Goal: Task Accomplishment & Management: Manage account settings

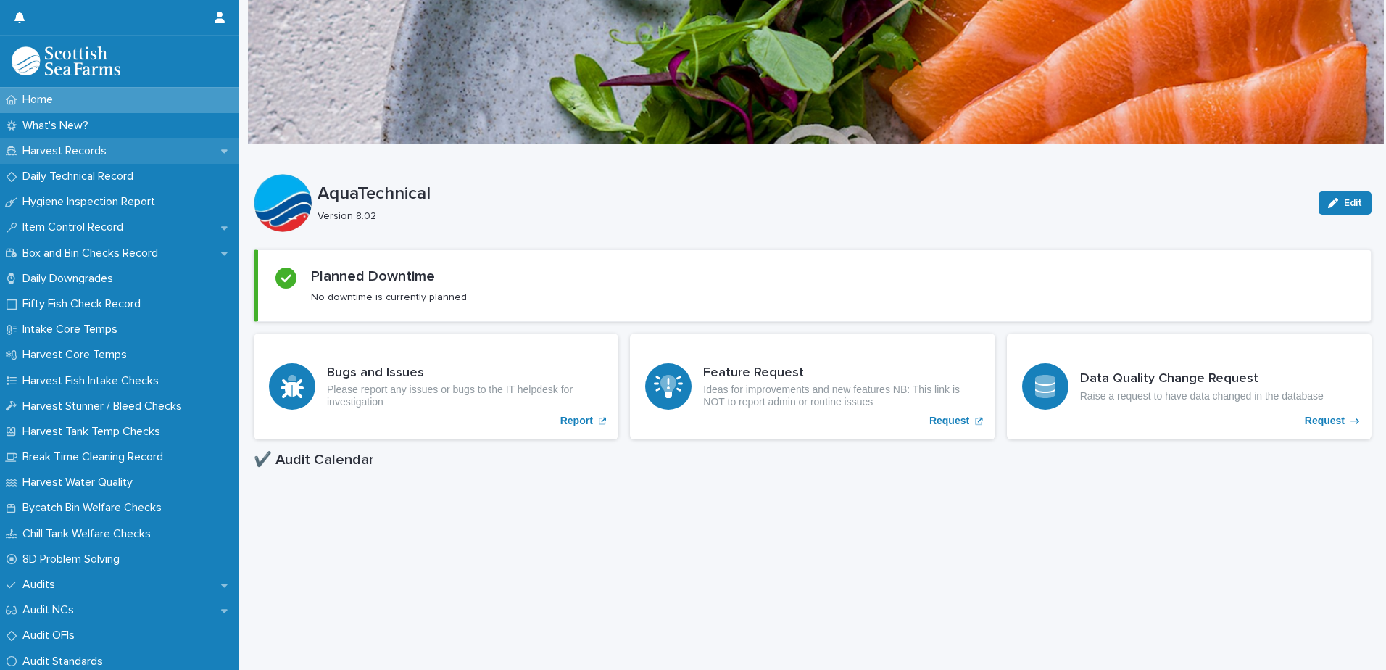
click at [141, 149] on div "Harvest Records" at bounding box center [119, 150] width 239 height 25
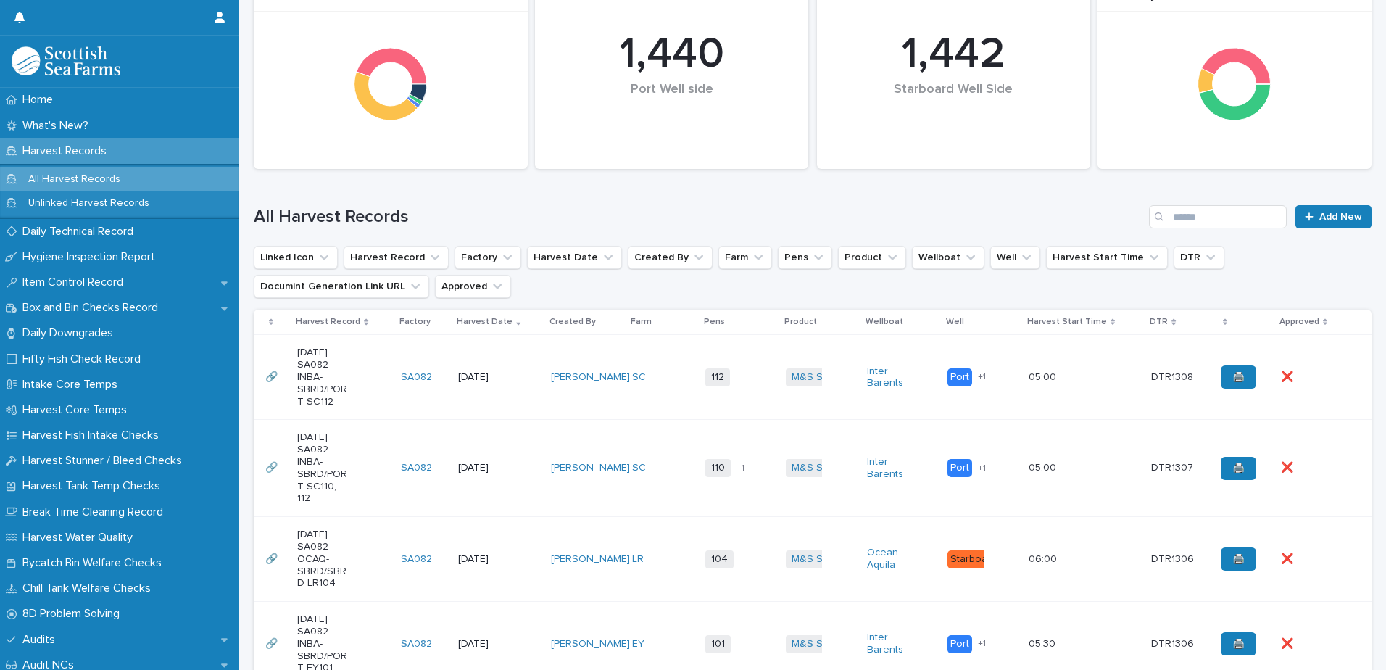
scroll to position [228, 0]
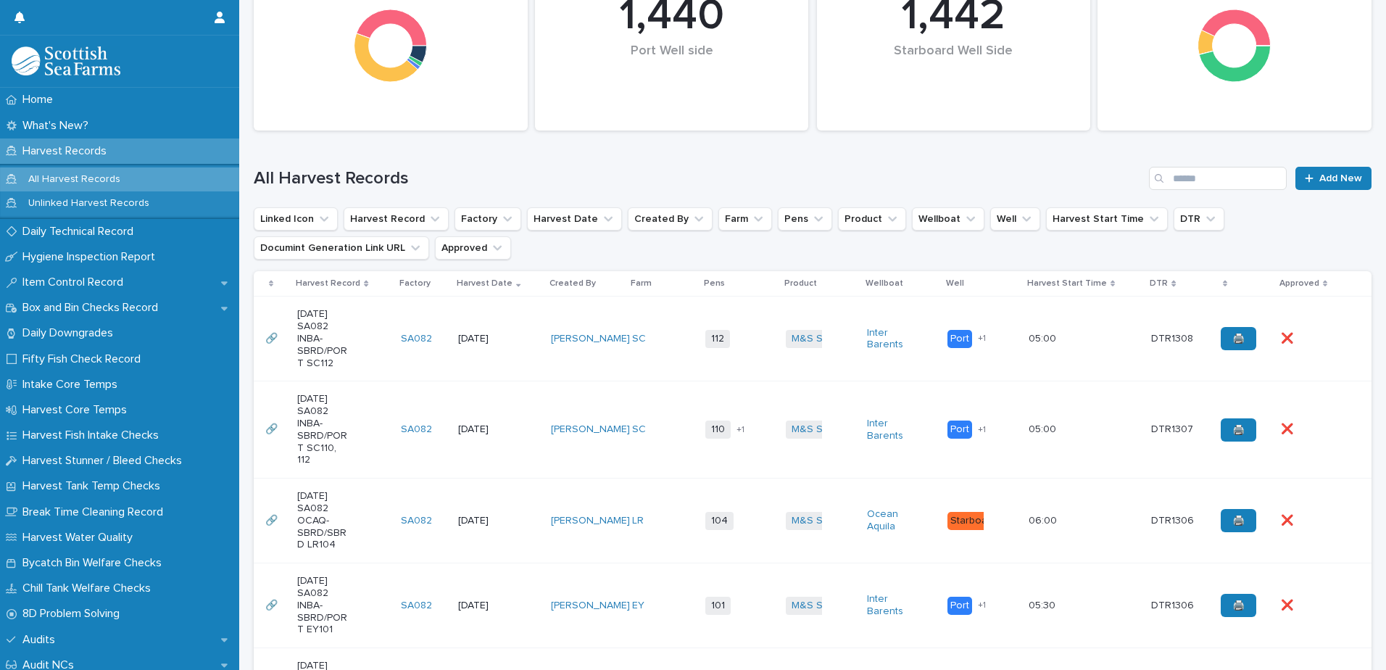
click at [704, 354] on td "112 + 0" at bounding box center [739, 338] width 80 height 85
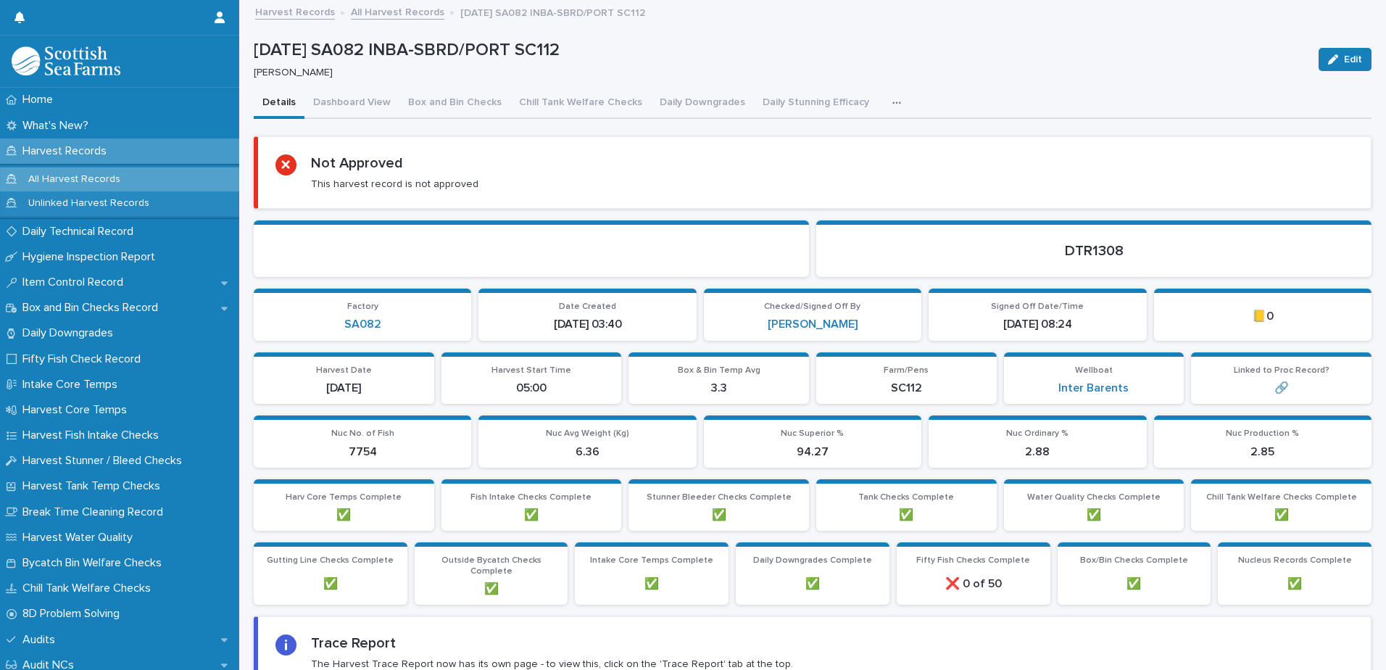
drag, startPoint x: 791, startPoint y: 101, endPoint x: 904, endPoint y: 120, distance: 113.9
click at [791, 101] on button "Daily Stunning Efficacy" at bounding box center [816, 103] width 124 height 30
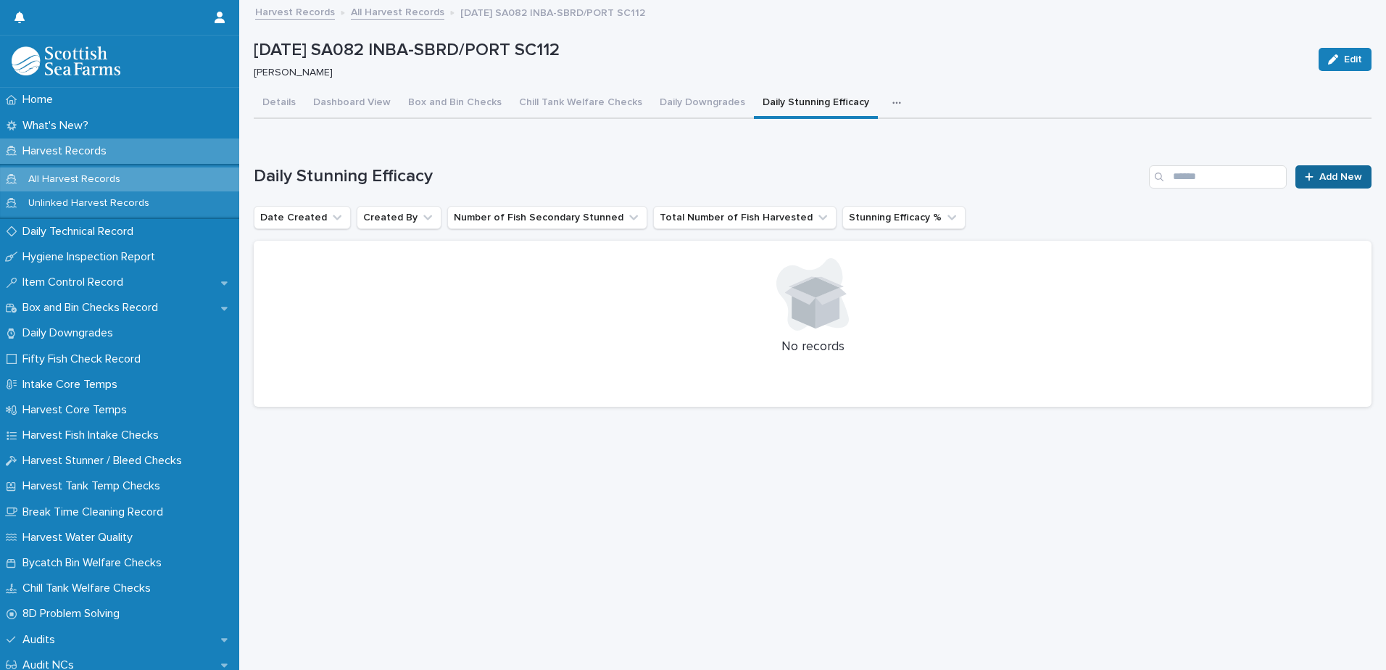
click at [1312, 184] on link "Add New" at bounding box center [1333, 176] width 76 height 23
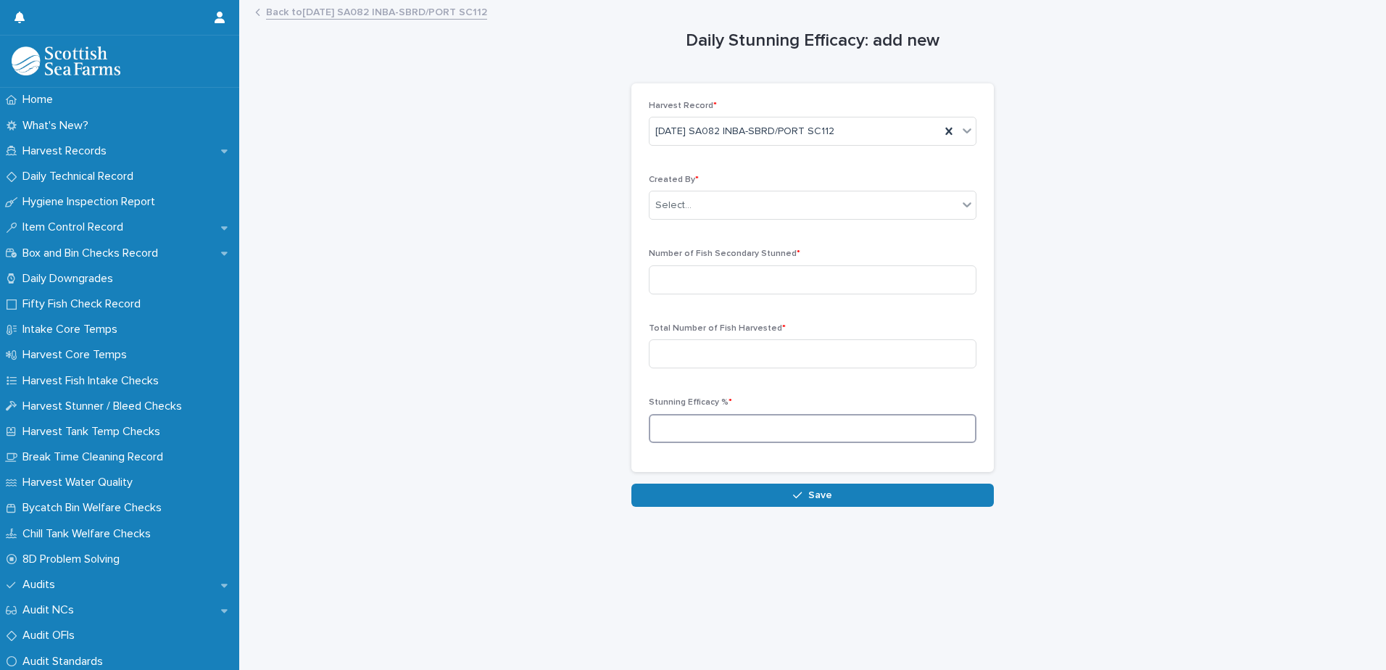
click at [795, 422] on input at bounding box center [813, 428] width 328 height 29
type input "****"
click at [819, 351] on input at bounding box center [813, 353] width 328 height 29
type input "*****"
click at [784, 293] on input at bounding box center [813, 279] width 328 height 29
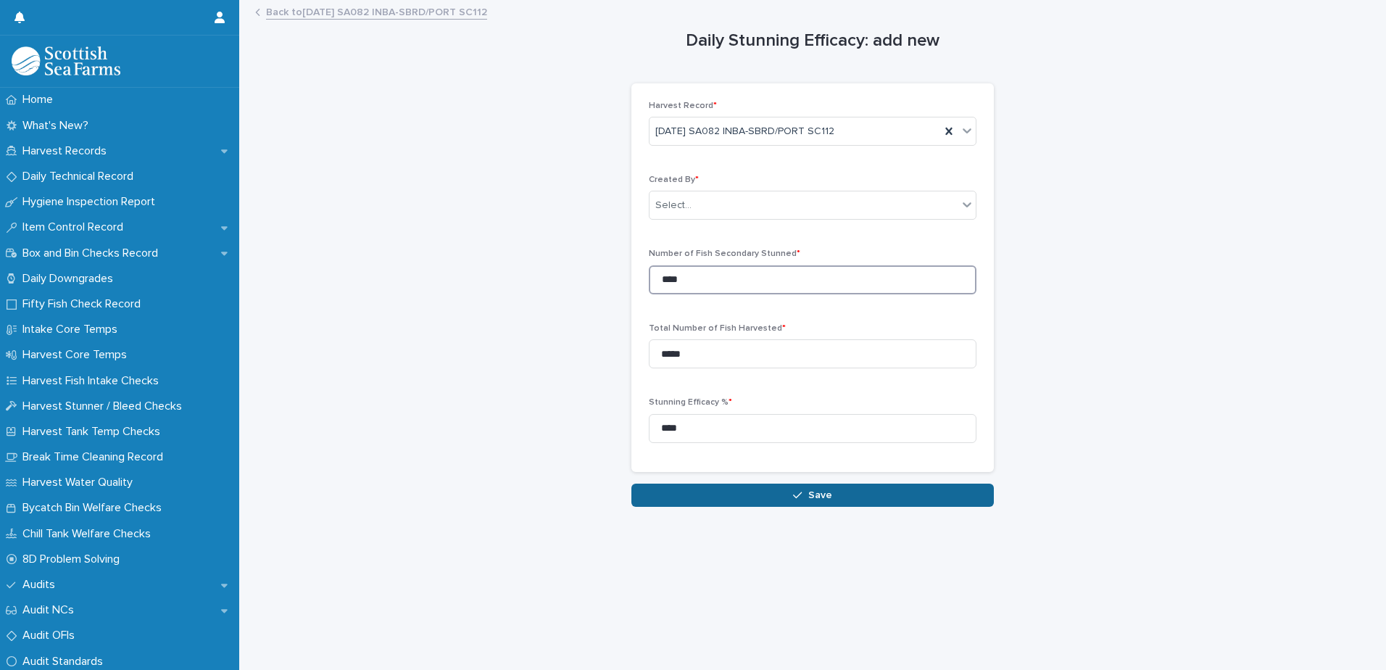
type input "****"
click at [851, 498] on button "Save" at bounding box center [812, 494] width 362 height 23
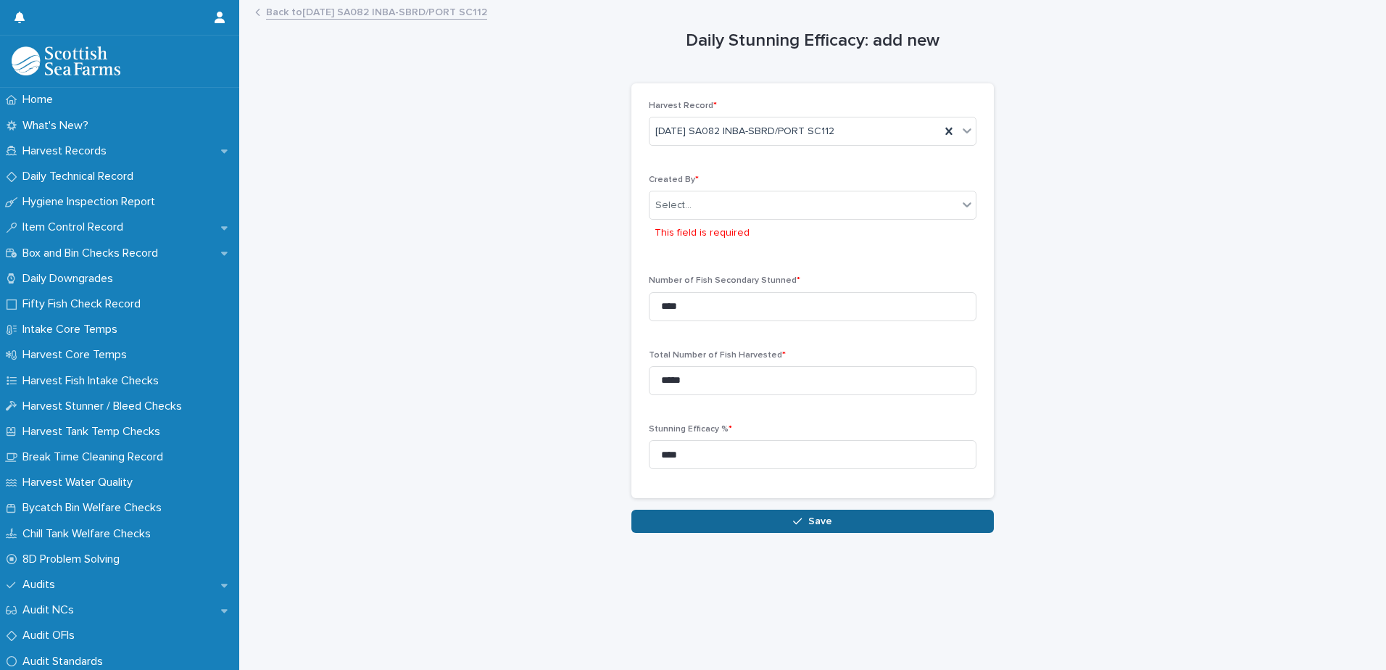
scroll to position [11, 0]
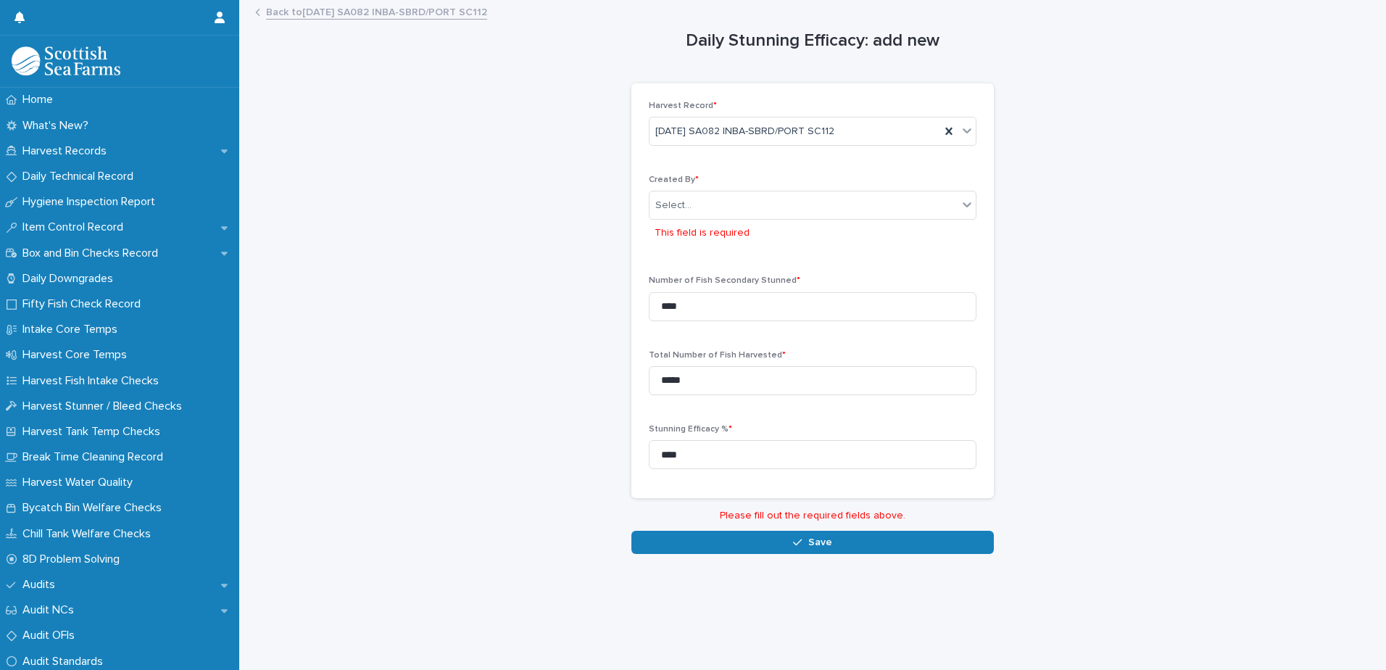
click at [792, 178] on div "Created By * Select... This field is required" at bounding box center [813, 216] width 328 height 83
click at [791, 193] on div "Select..." at bounding box center [803, 205] width 308 height 24
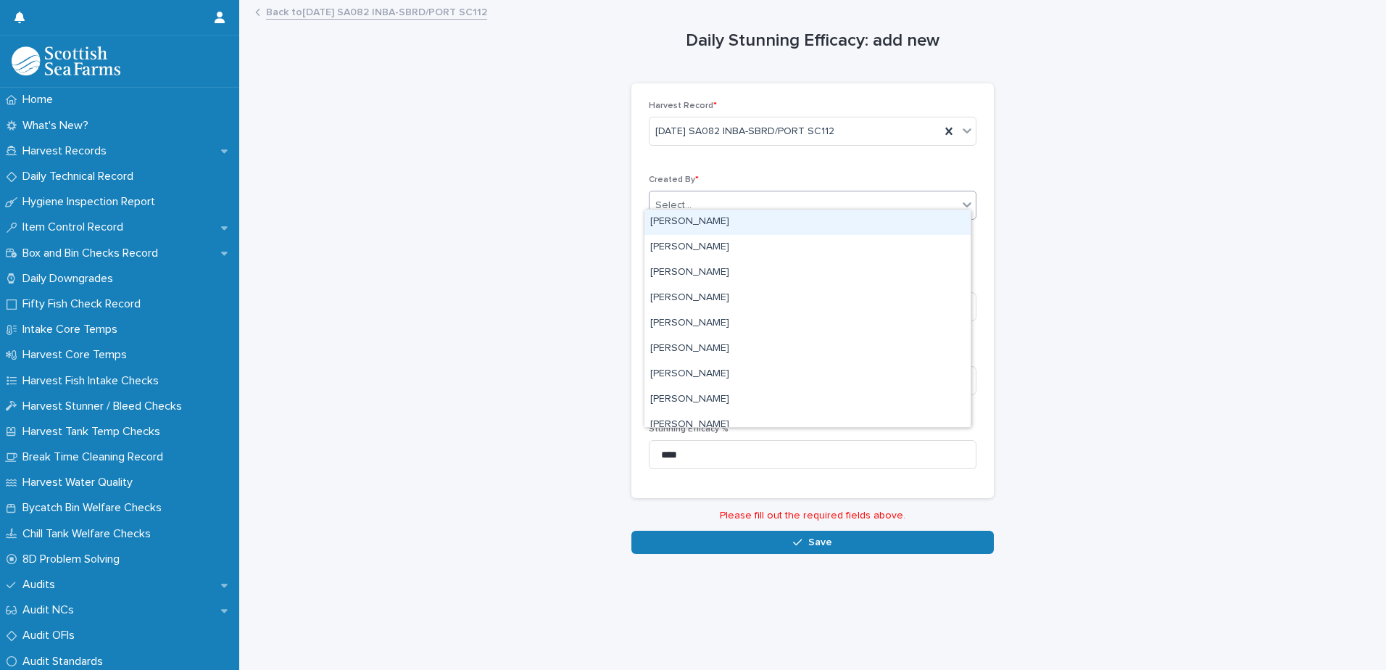
click at [791, 193] on div "Select..." at bounding box center [803, 205] width 308 height 24
type input "***"
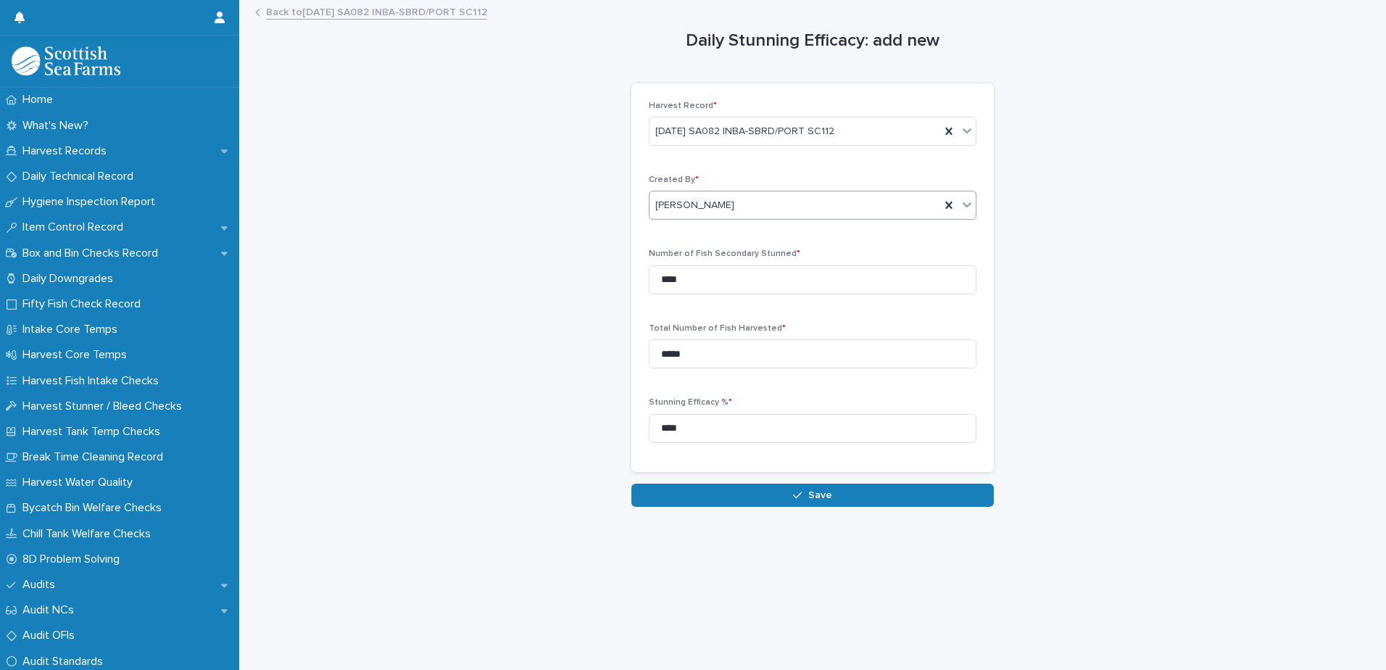
click at [810, 496] on div "Loading... Saving… Loading... Saving… Daily Stunning Efficacy: add new Loading.…" at bounding box center [812, 317] width 1132 height 632
click at [809, 490] on span "Save" at bounding box center [820, 495] width 24 height 10
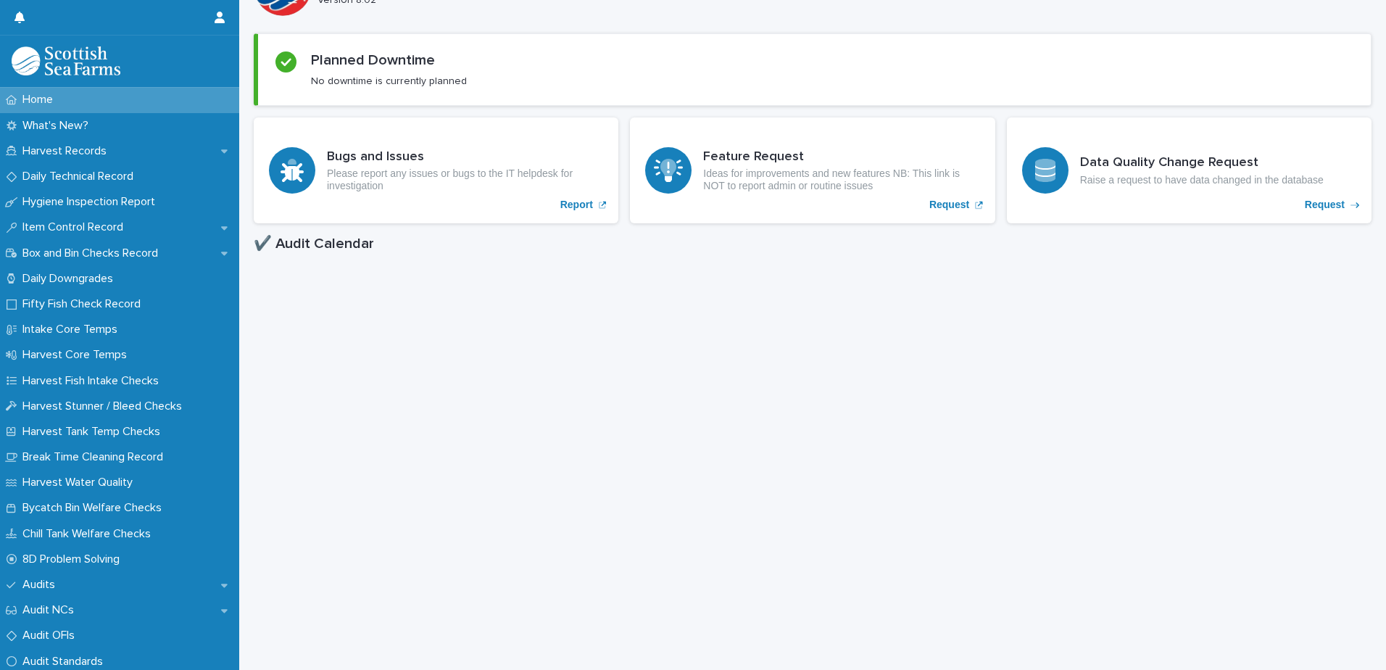
scroll to position [217, 0]
click at [128, 157] on div "Harvest Records" at bounding box center [119, 150] width 239 height 25
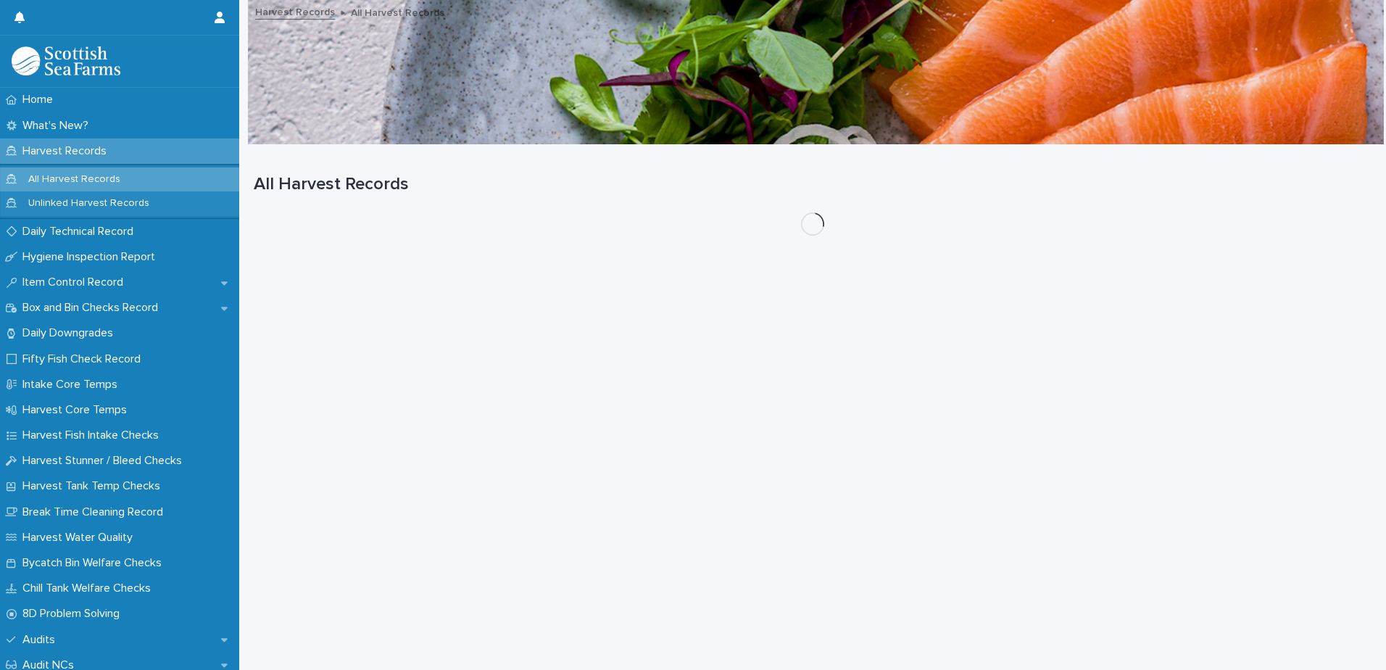
click at [128, 157] on div "Harvest Records" at bounding box center [119, 150] width 239 height 25
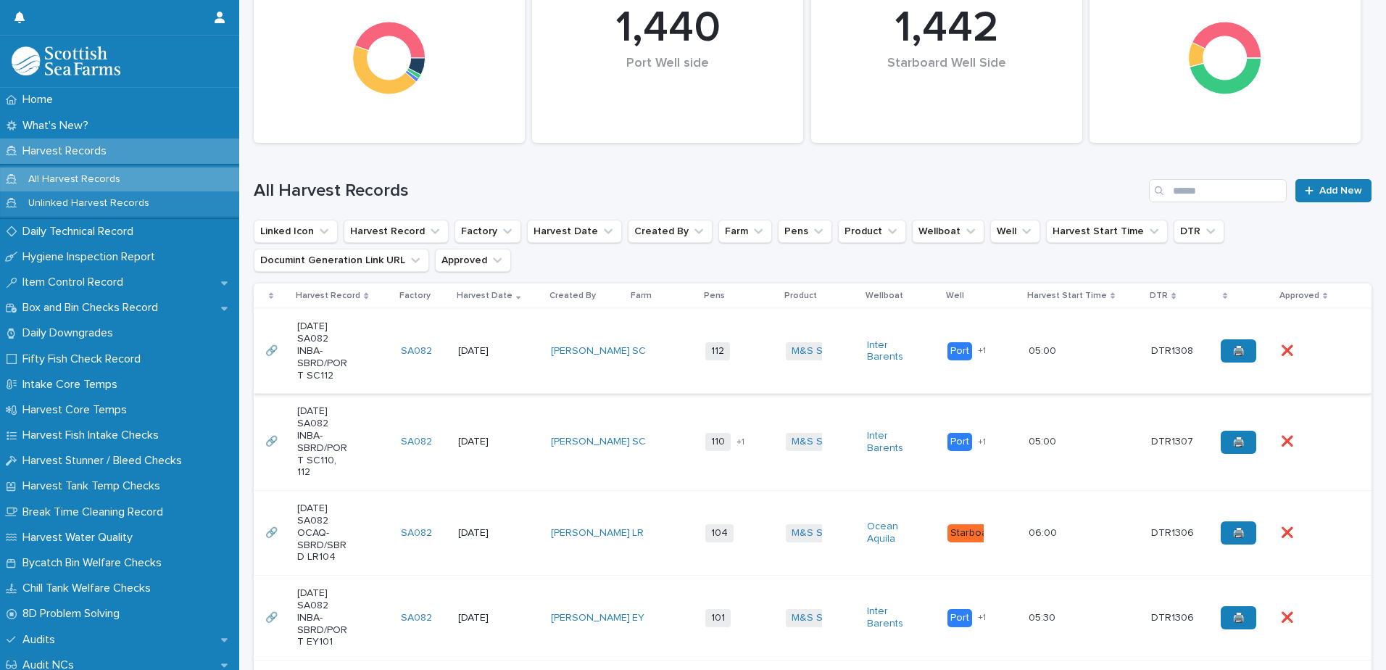
scroll to position [217, 0]
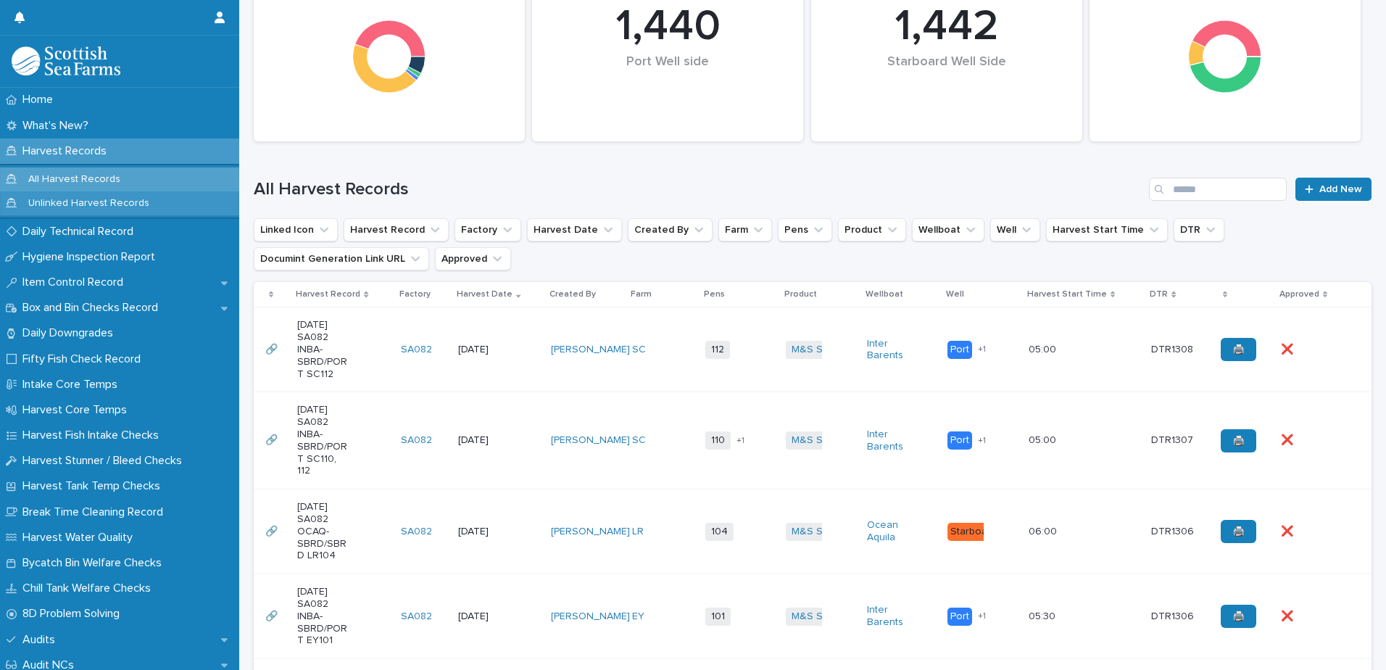
click at [195, 209] on div "Unlinked Harvest Records" at bounding box center [119, 203] width 239 height 24
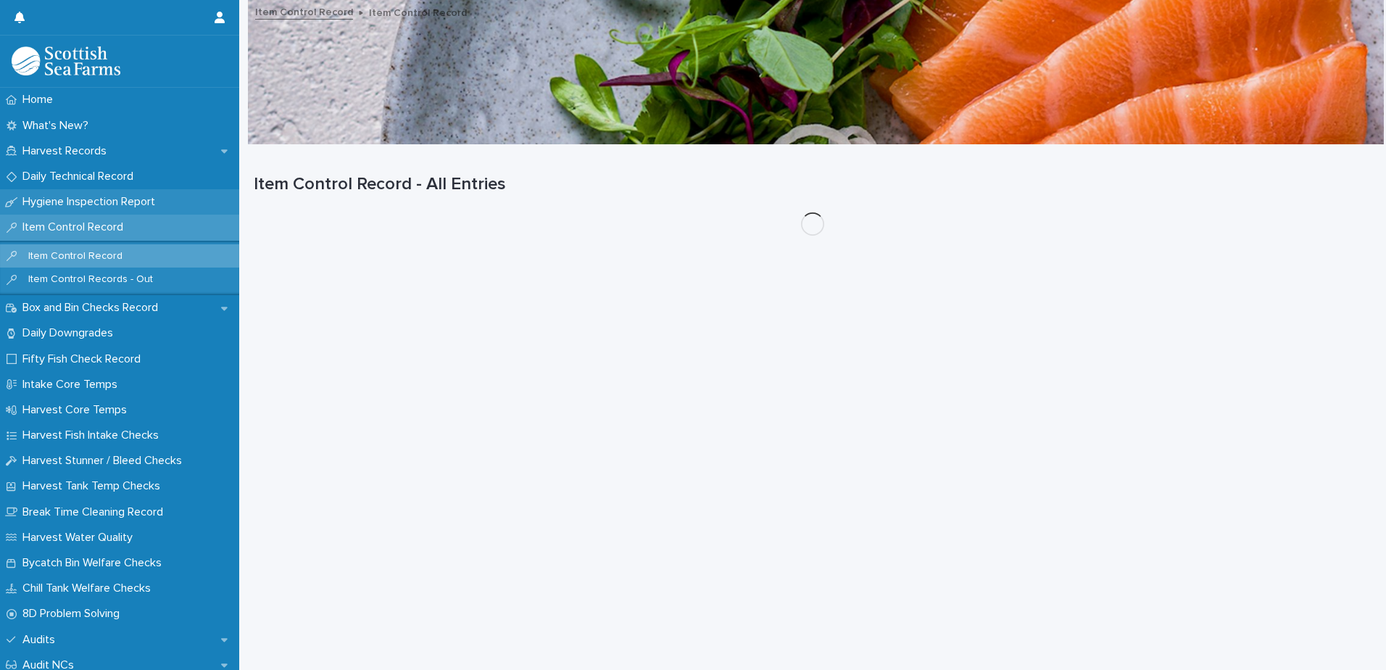
click at [173, 199] on div "Hygiene Inspection Report" at bounding box center [119, 201] width 239 height 25
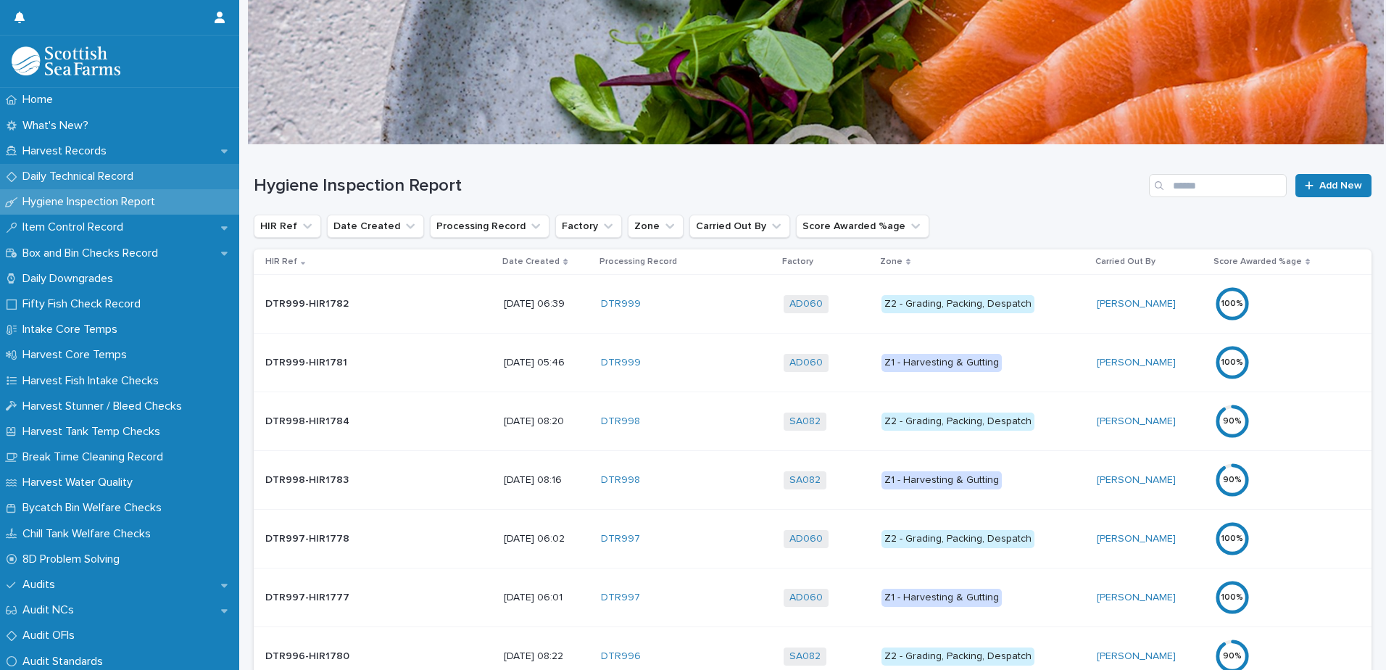
click at [108, 173] on p "Daily Technical Record" at bounding box center [81, 177] width 128 height 14
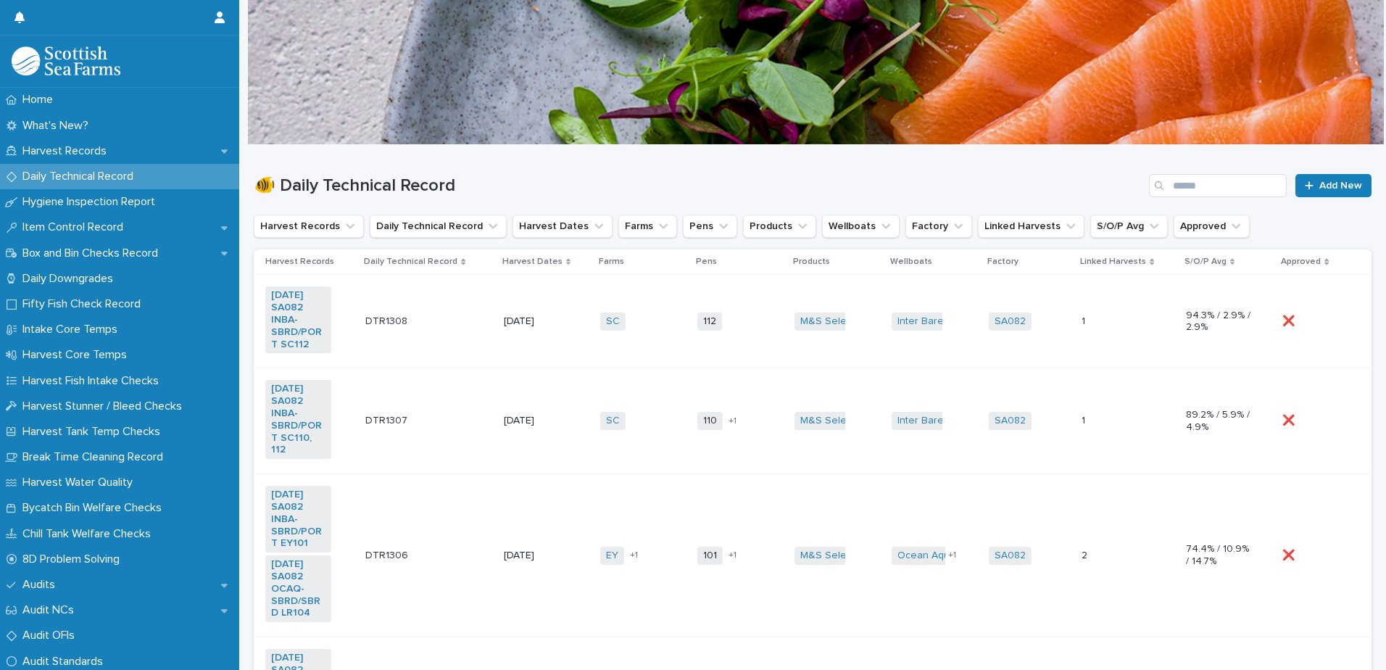
click at [747, 338] on td "112 + 0" at bounding box center [739, 321] width 97 height 93
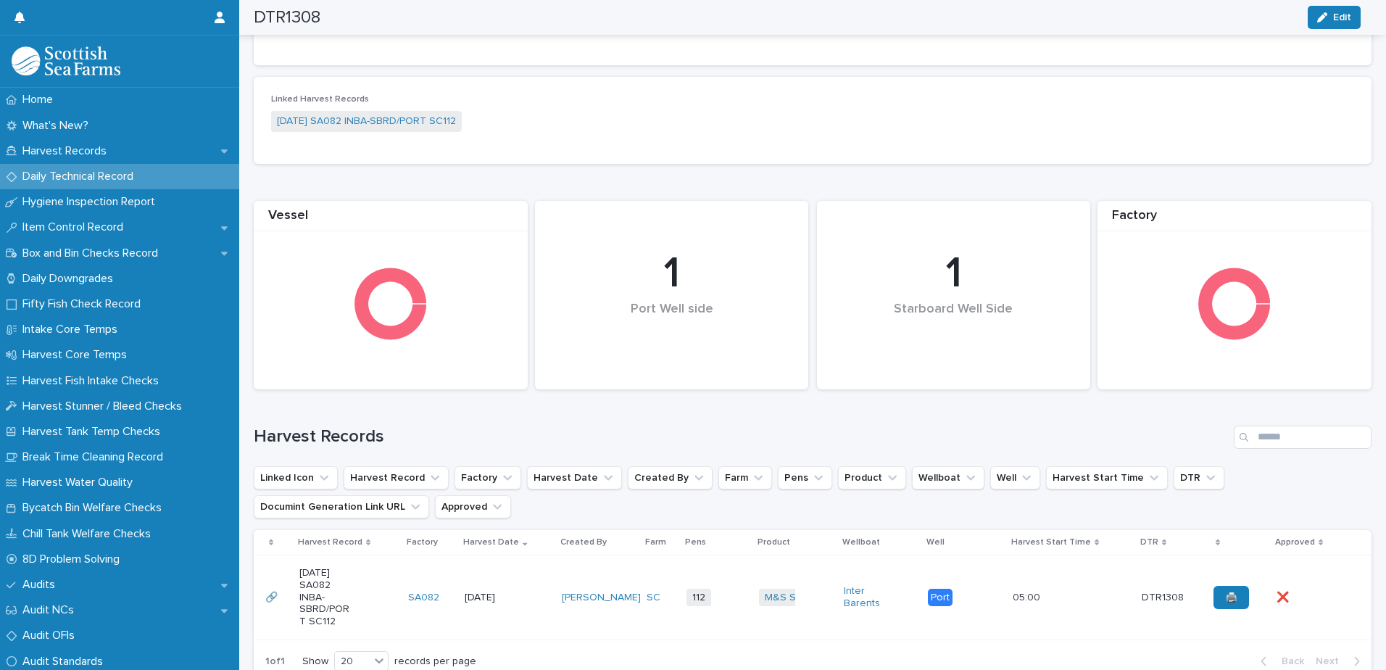
scroll to position [572, 0]
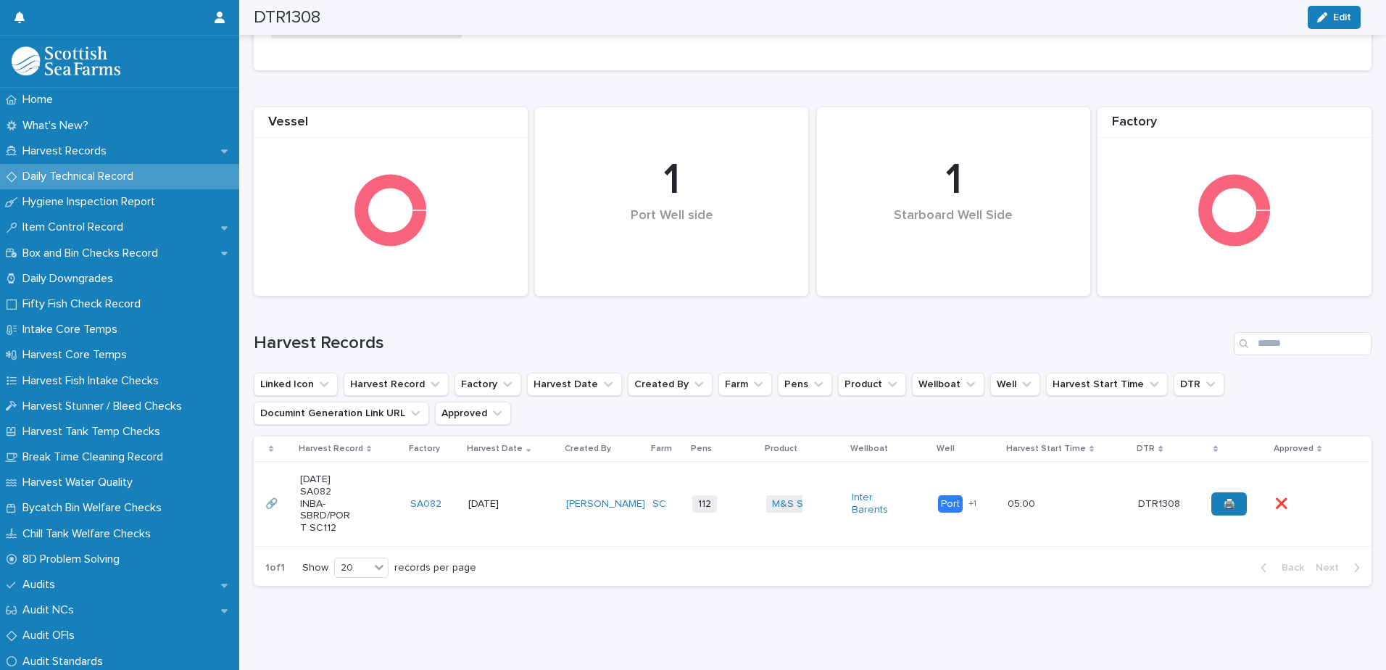
click at [1106, 501] on div "05:00 05:00" at bounding box center [1067, 504] width 120 height 24
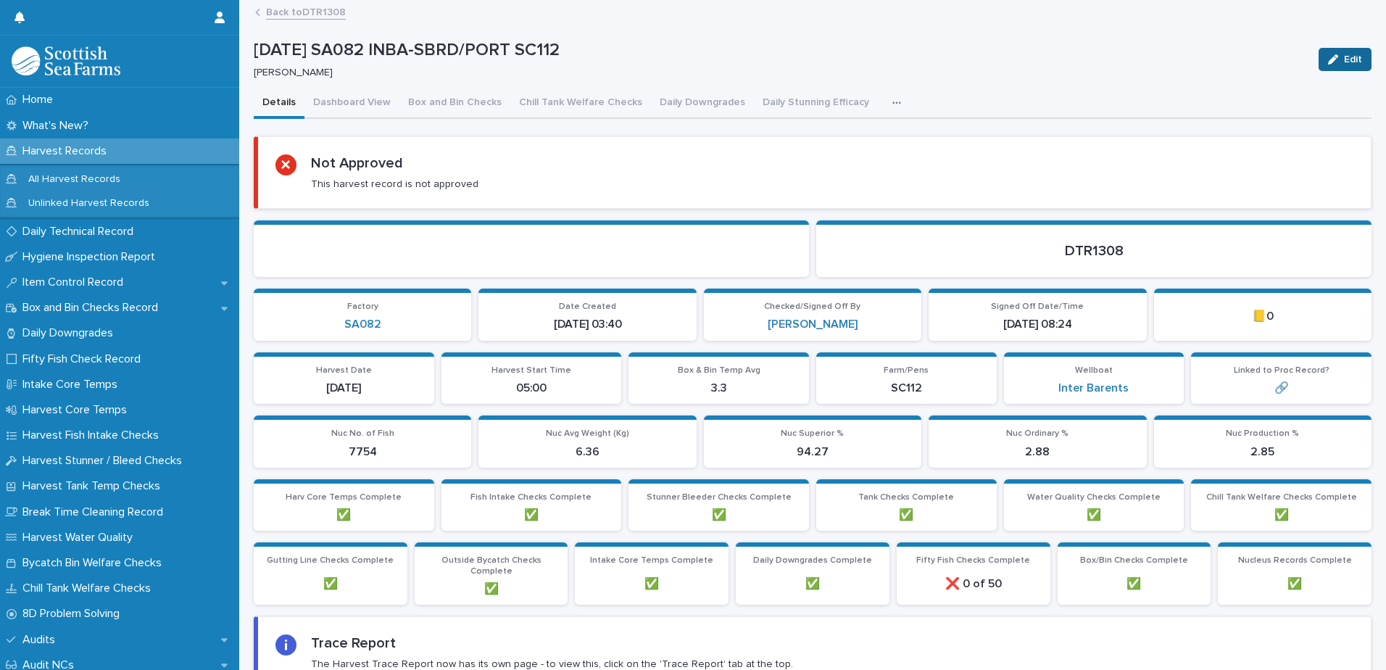
click at [1328, 63] on icon "button" at bounding box center [1333, 59] width 10 height 10
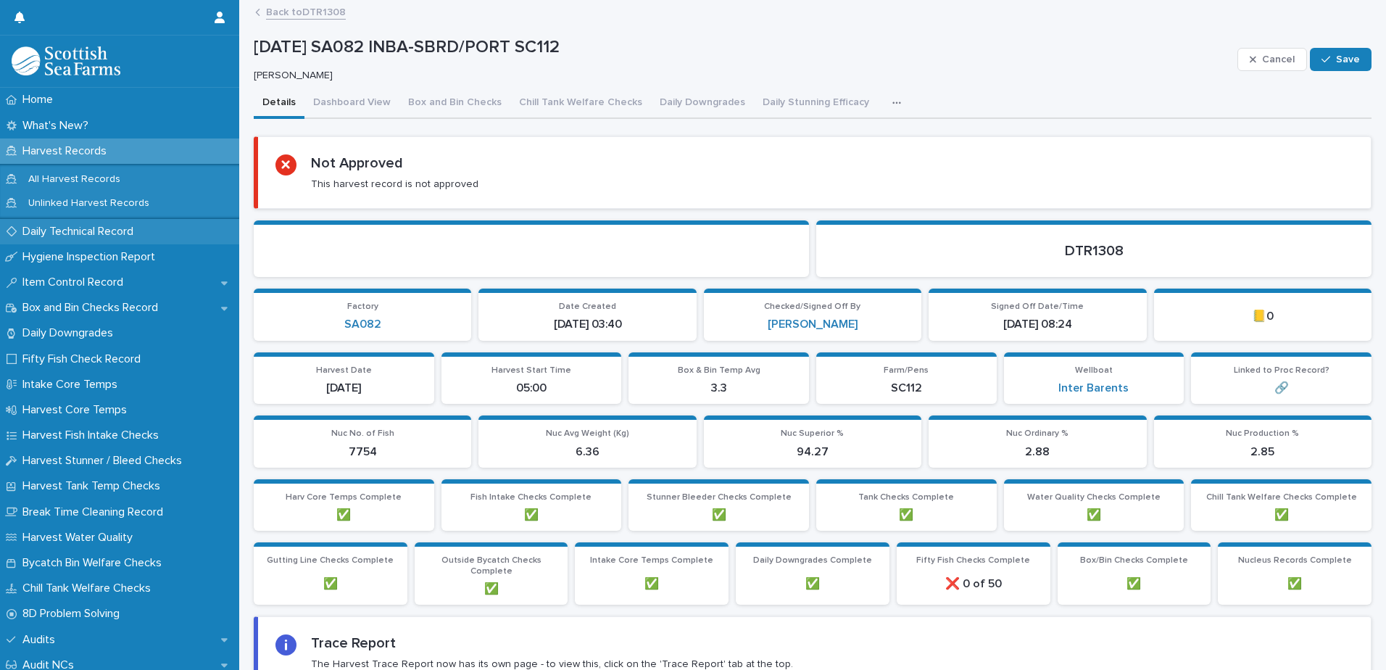
click at [93, 236] on p "Daily Technical Record" at bounding box center [81, 232] width 128 height 14
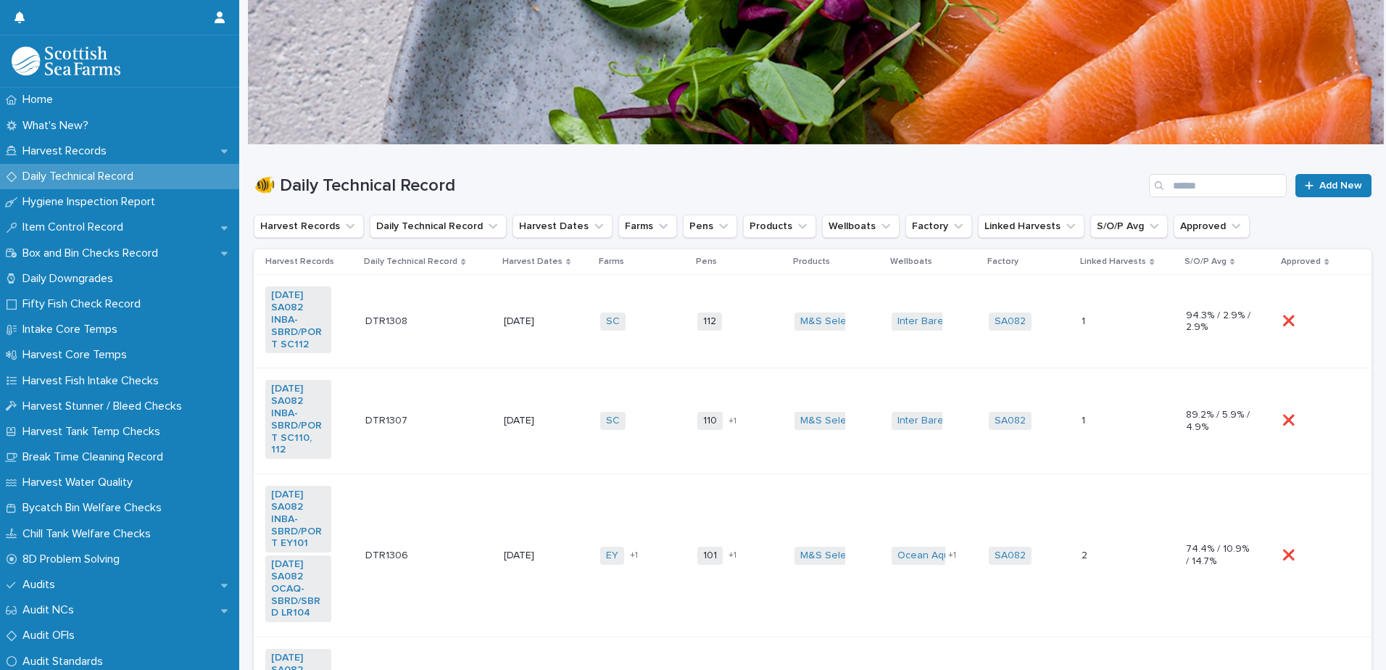
click at [498, 344] on td "[DATE]" at bounding box center [546, 321] width 96 height 93
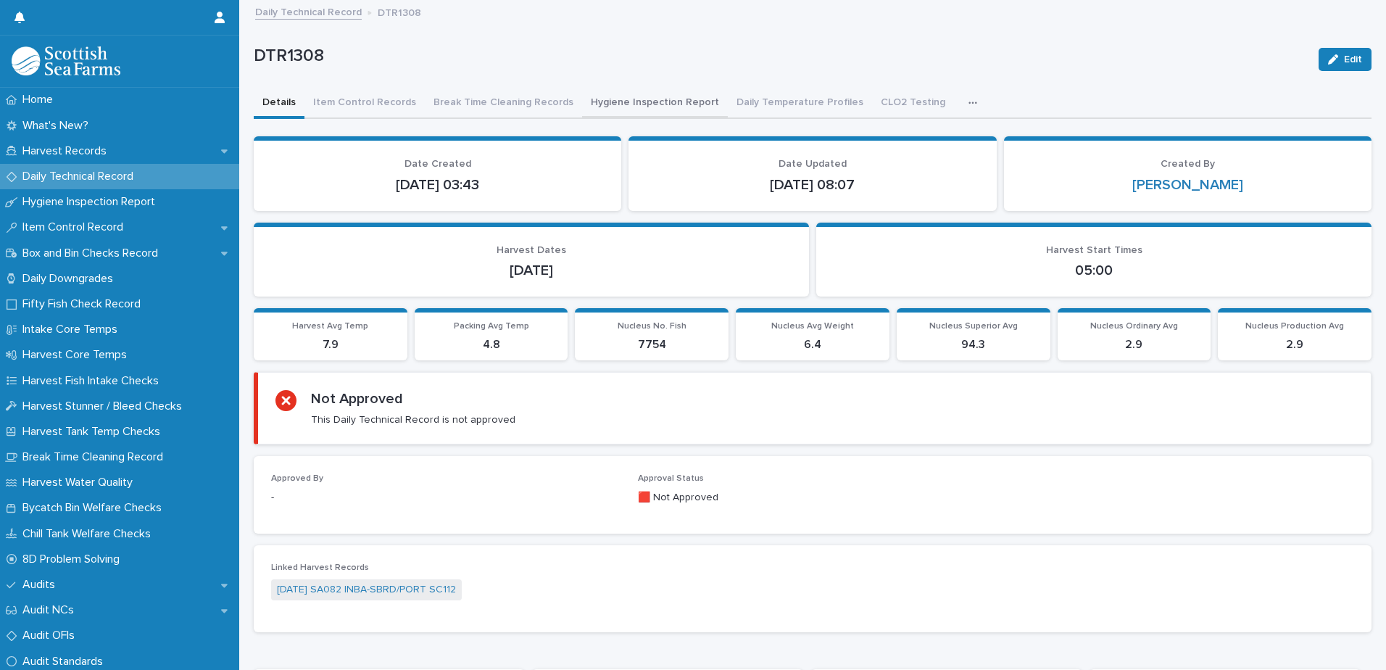
click at [628, 104] on button "Hygiene Inspection Report" at bounding box center [655, 103] width 146 height 30
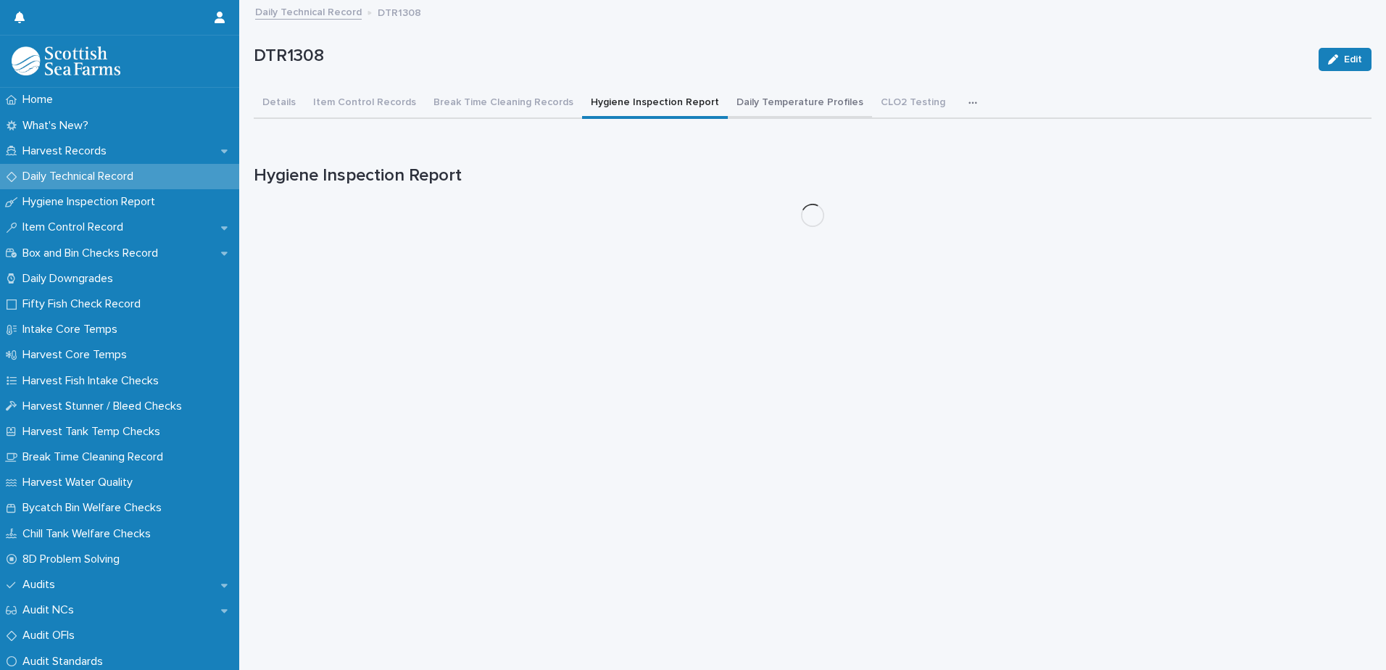
click at [761, 104] on button "Daily Temperature Profiles" at bounding box center [800, 103] width 144 height 30
click at [376, 110] on button "Item Control Records" at bounding box center [364, 103] width 120 height 30
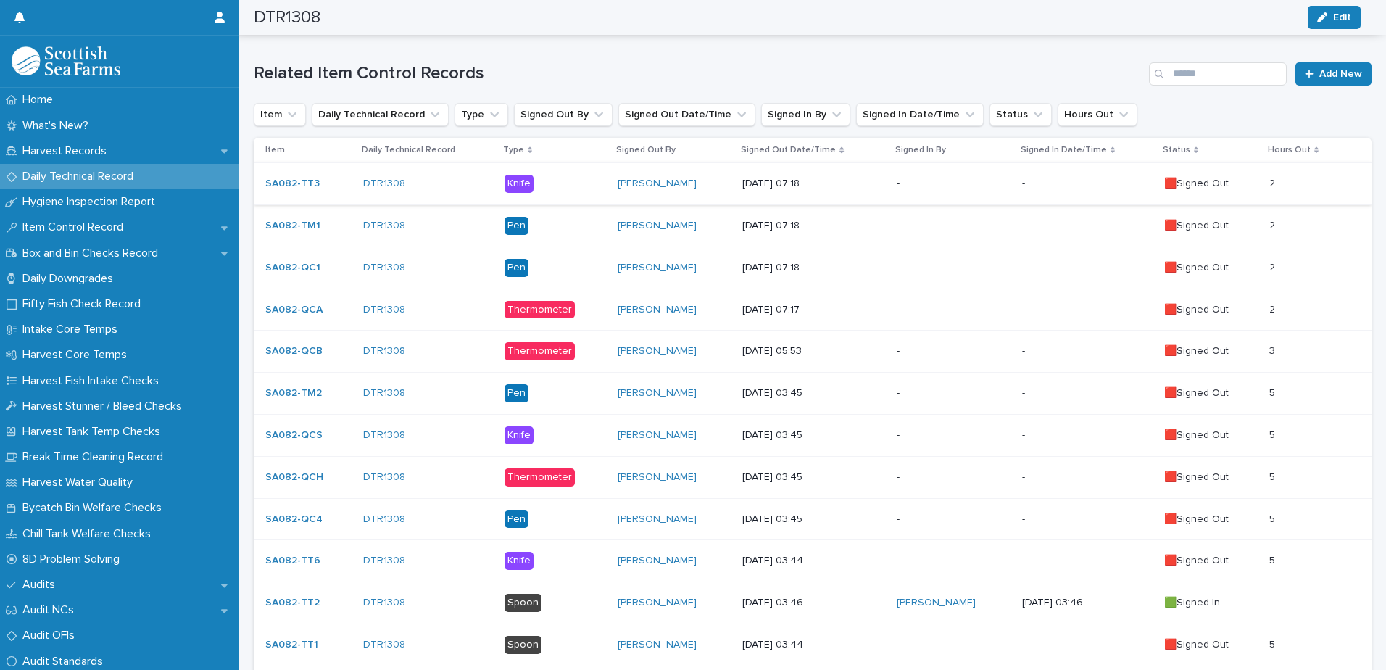
scroll to position [290, 0]
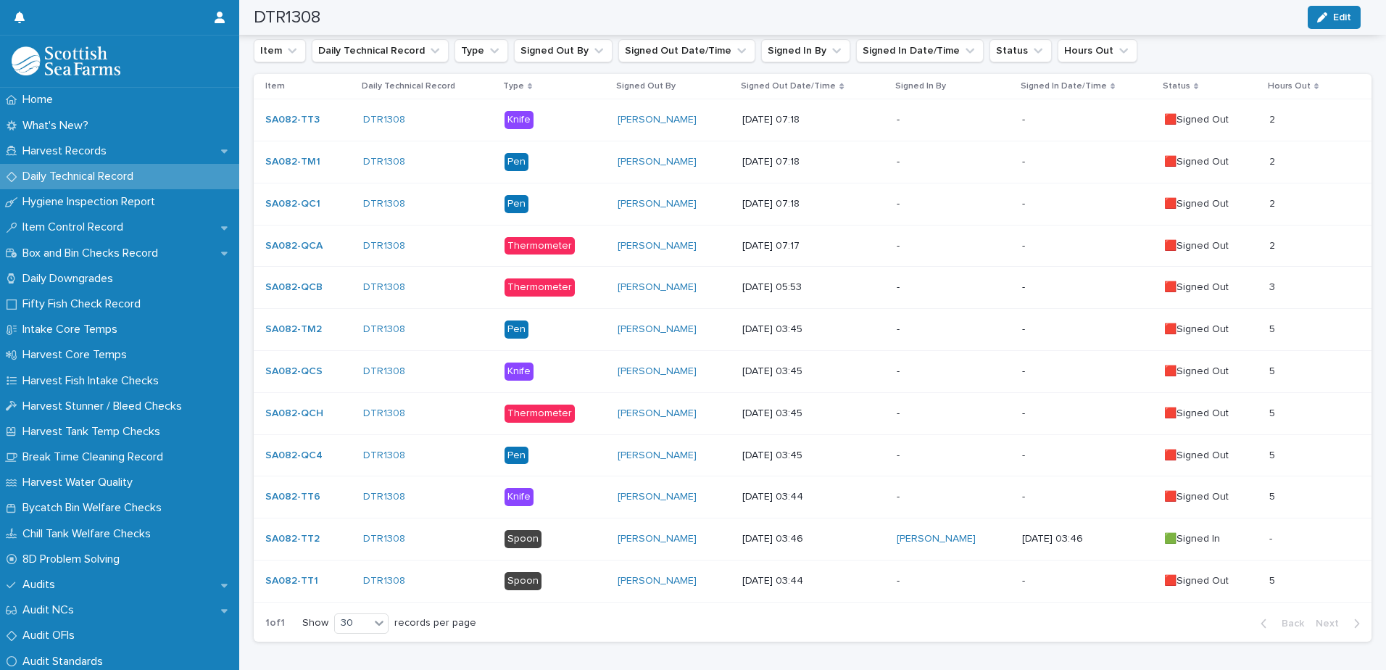
click at [857, 325] on p "[DATE] 03:45" at bounding box center [813, 329] width 143 height 12
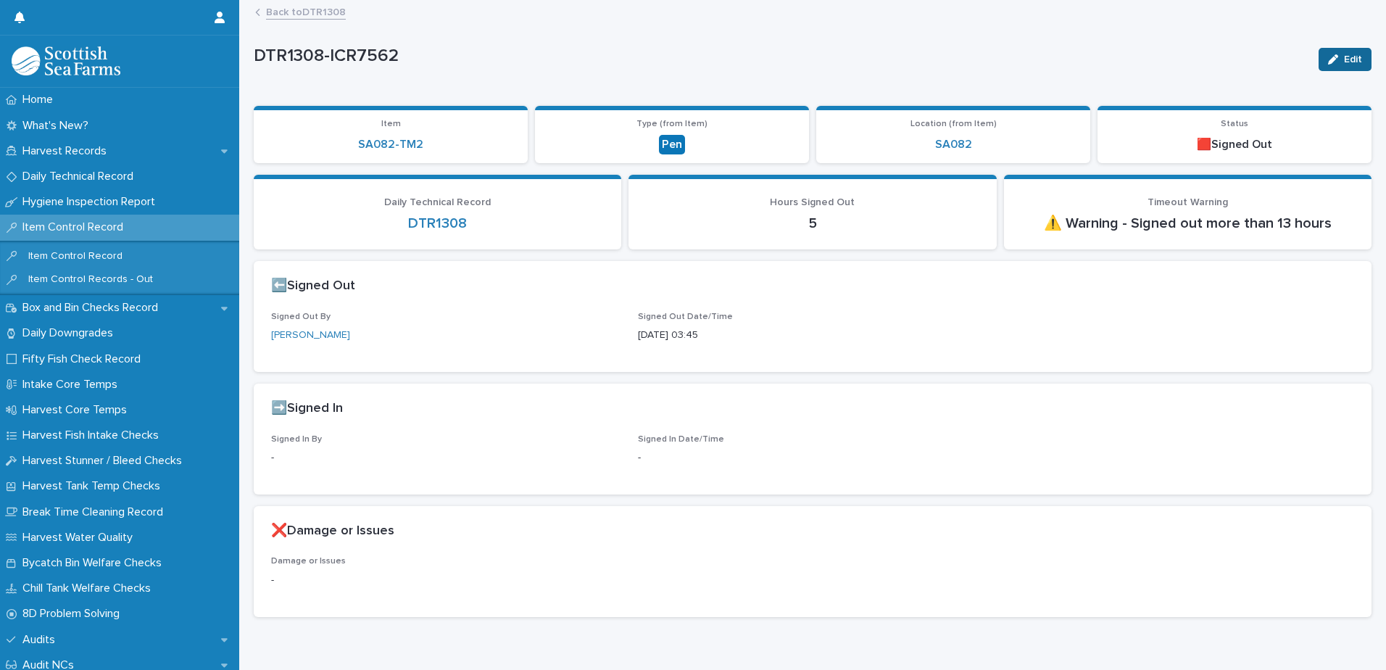
click at [1320, 49] on button "Edit" at bounding box center [1344, 59] width 53 height 23
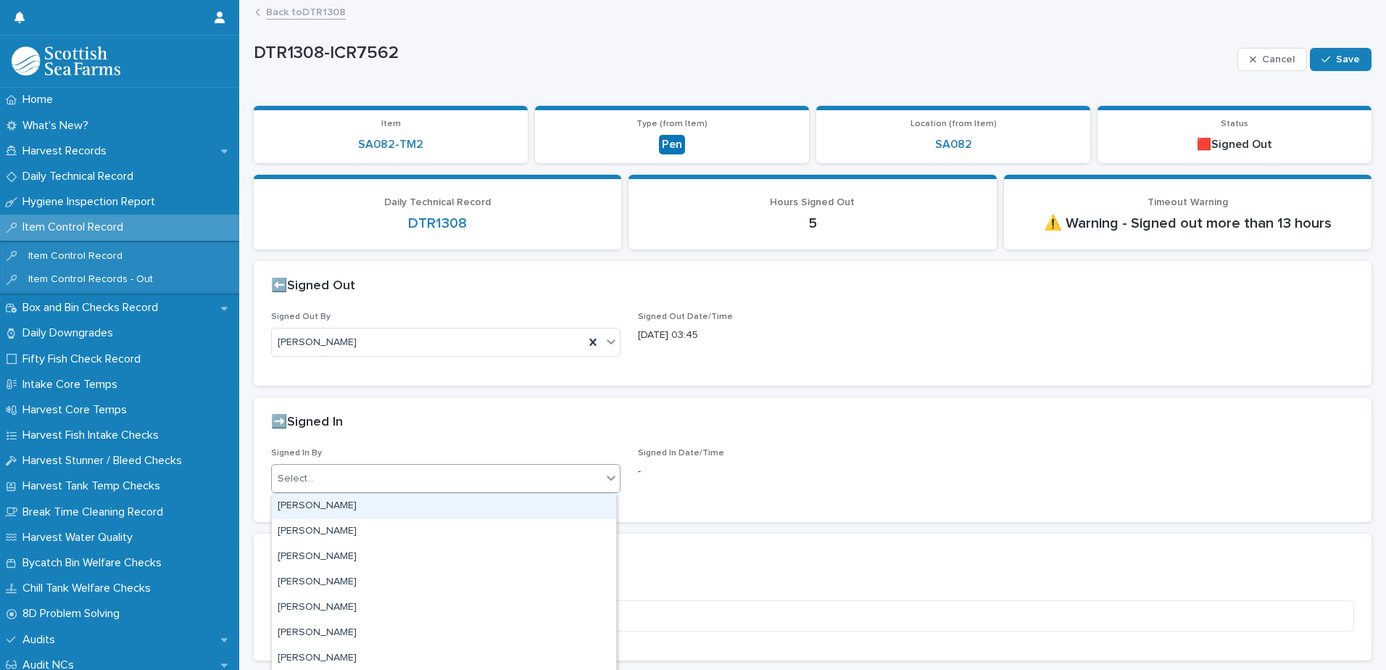
click at [433, 485] on div "Select..." at bounding box center [437, 479] width 330 height 24
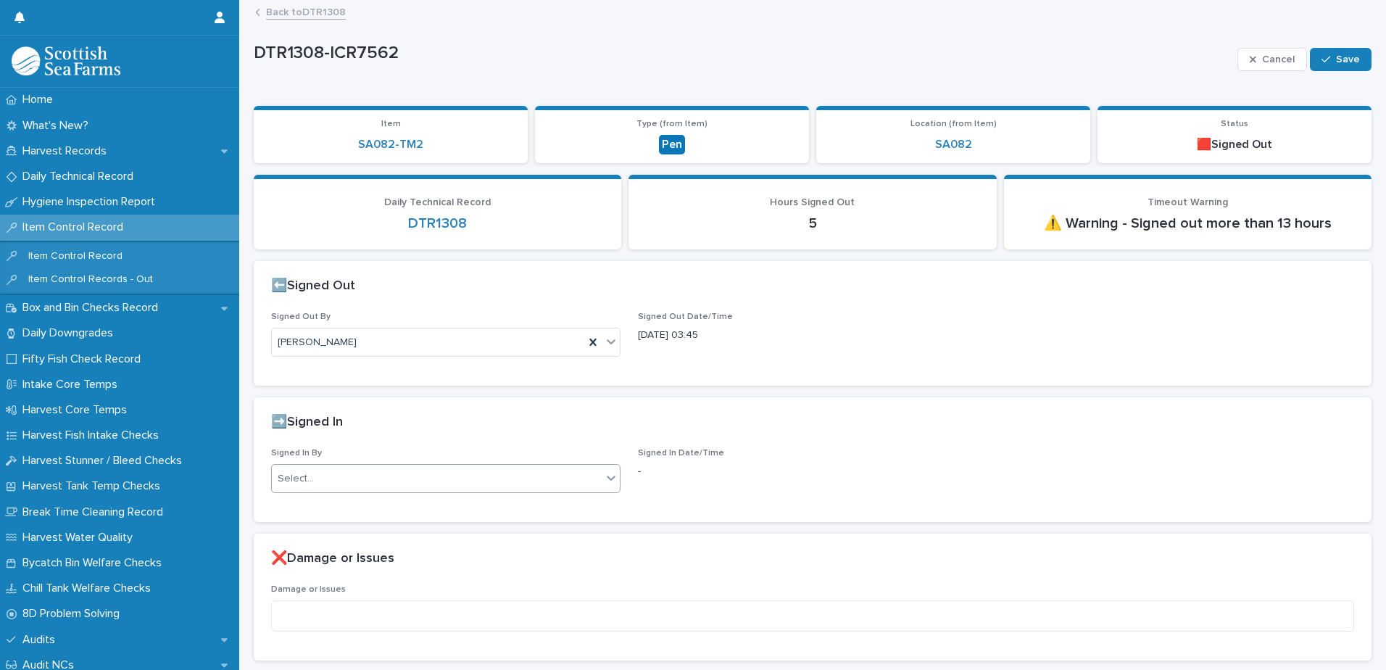
drag, startPoint x: 431, startPoint y: 482, endPoint x: 446, endPoint y: 480, distance: 15.4
click at [436, 478] on div "Select..." at bounding box center [437, 479] width 330 height 24
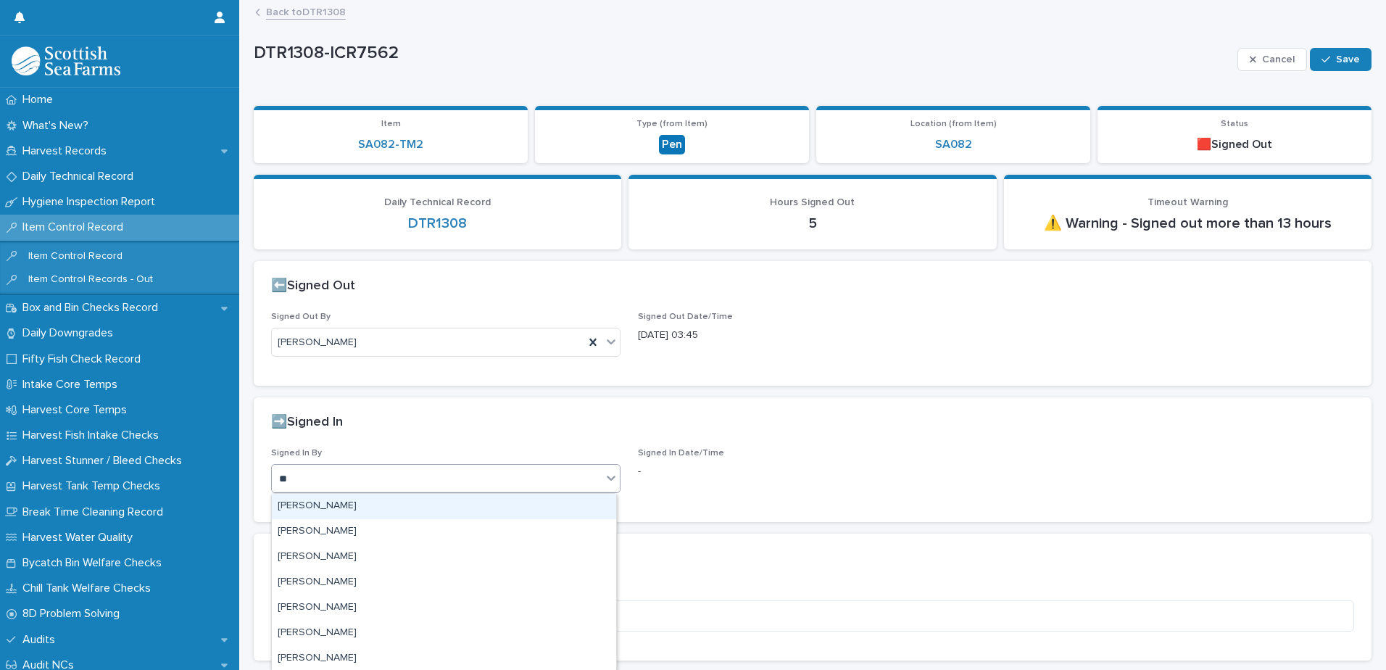
type input "***"
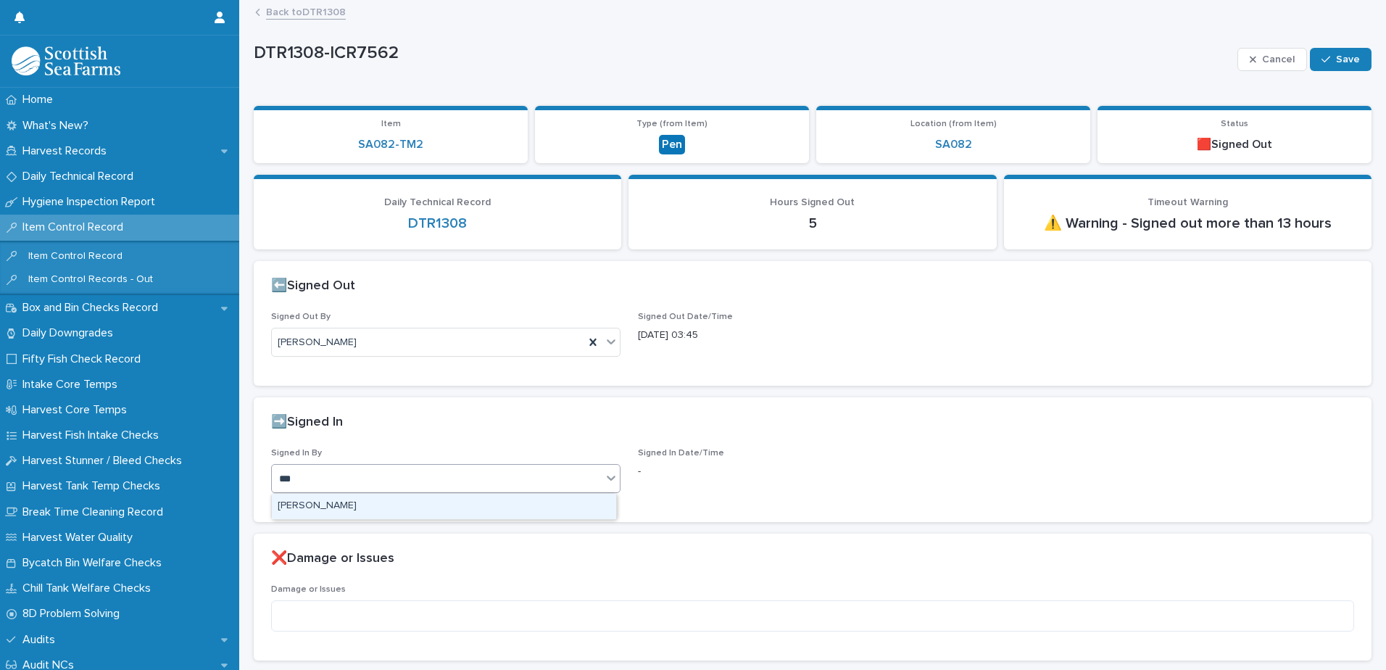
click at [429, 499] on div "[PERSON_NAME]" at bounding box center [444, 505] width 344 height 25
click at [1336, 54] on span "Save" at bounding box center [1348, 59] width 24 height 10
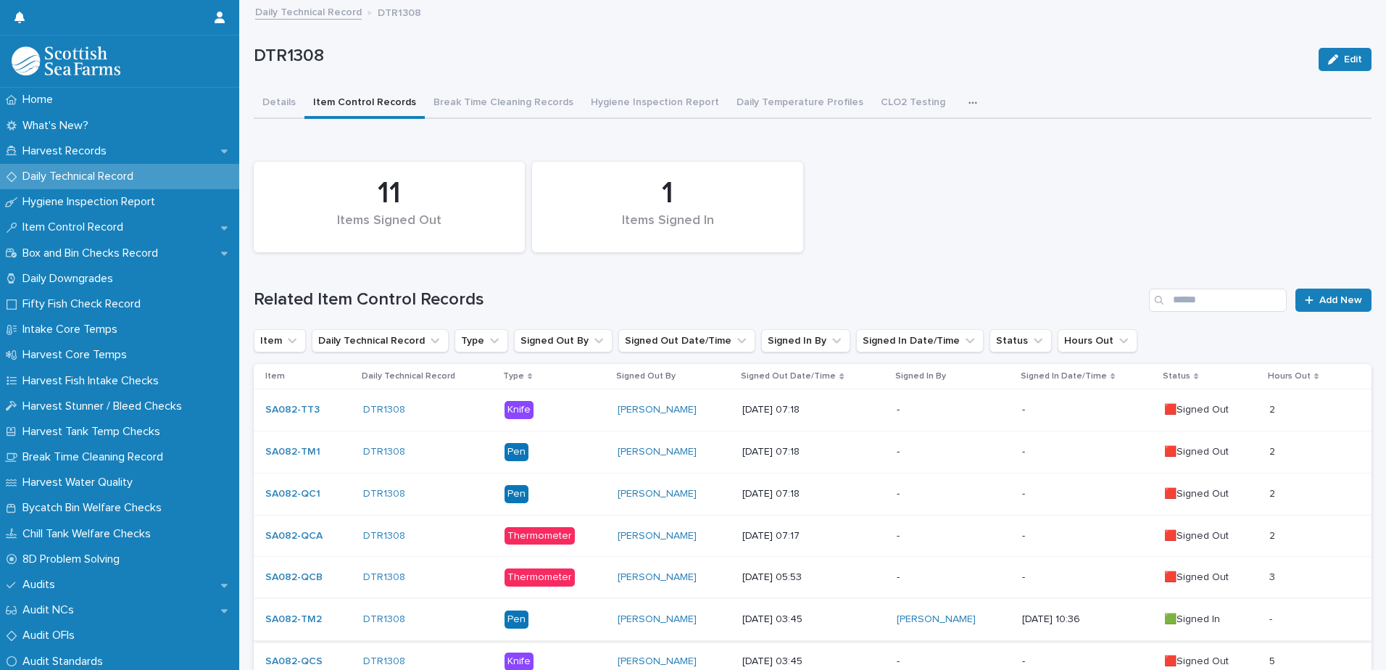
scroll to position [290, 0]
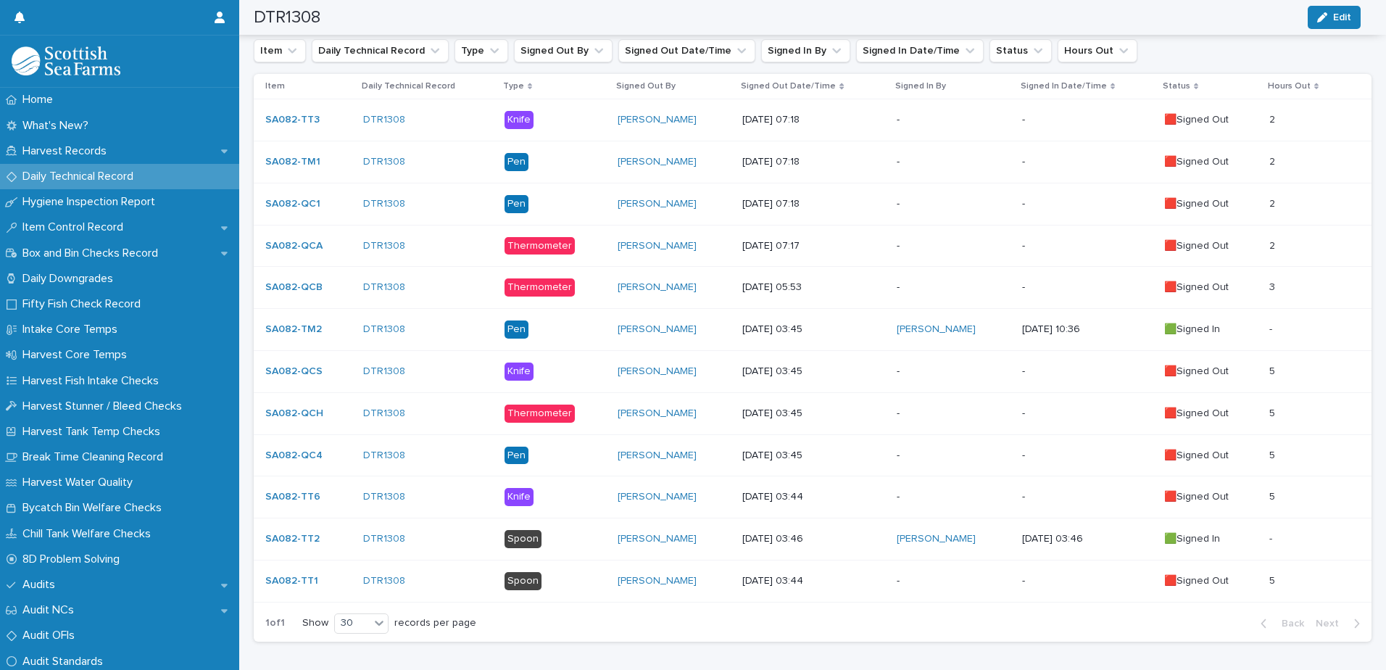
click at [826, 372] on p "[DATE] 03:45" at bounding box center [813, 371] width 143 height 12
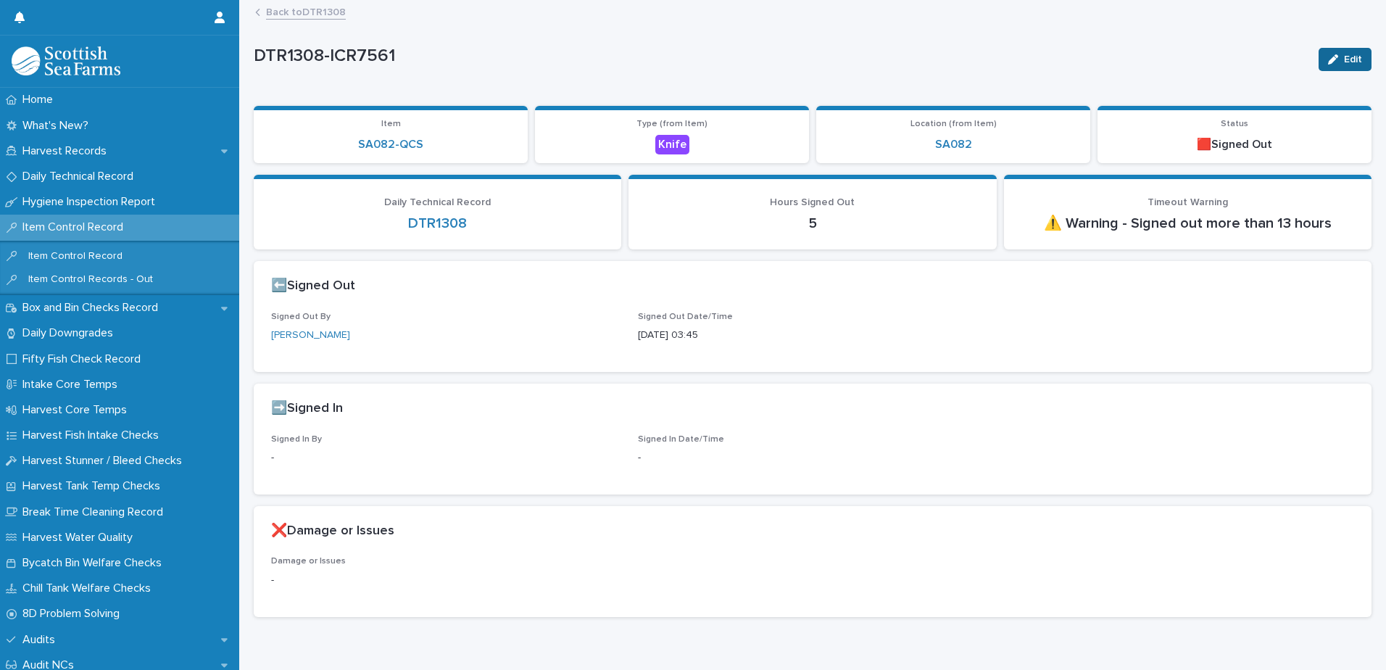
click at [1334, 64] on button "Edit" at bounding box center [1344, 59] width 53 height 23
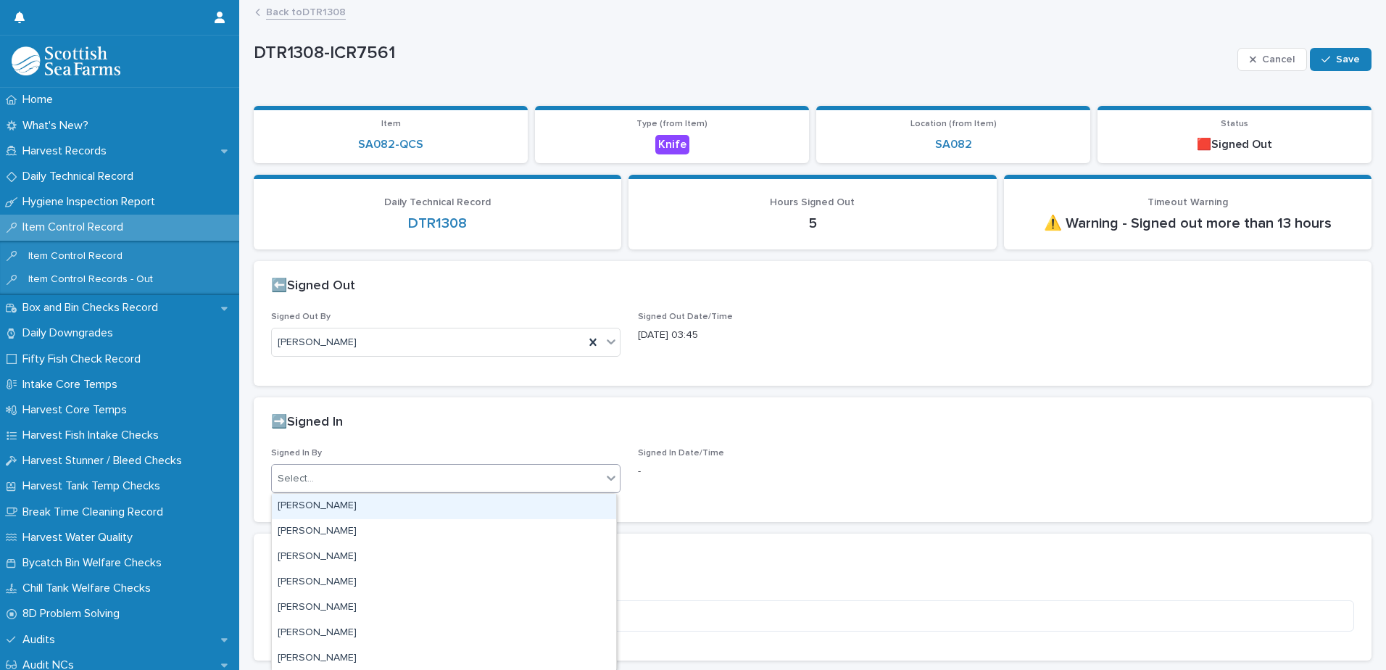
click at [499, 475] on div "Select..." at bounding box center [437, 479] width 330 height 24
drag, startPoint x: 499, startPoint y: 475, endPoint x: 525, endPoint y: 459, distance: 30.6
click at [499, 475] on div "Select..." at bounding box center [437, 479] width 330 height 24
type input "***"
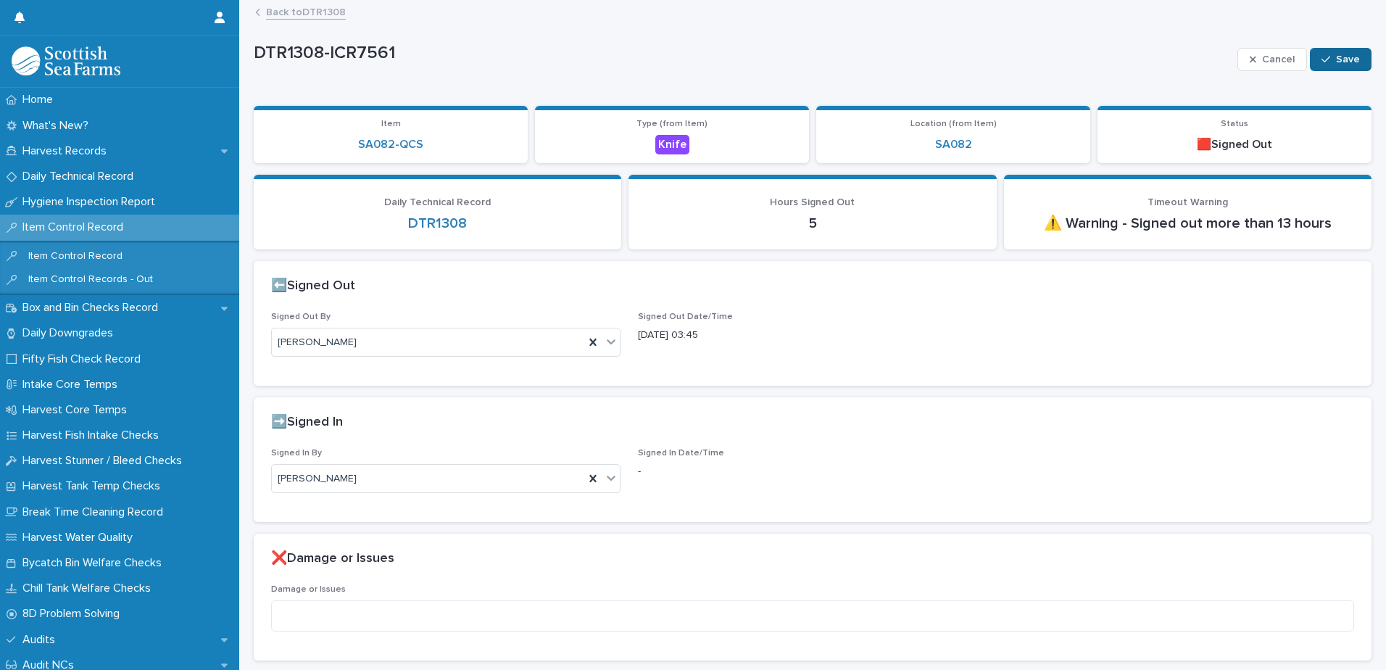
click at [1336, 56] on span "Save" at bounding box center [1348, 59] width 24 height 10
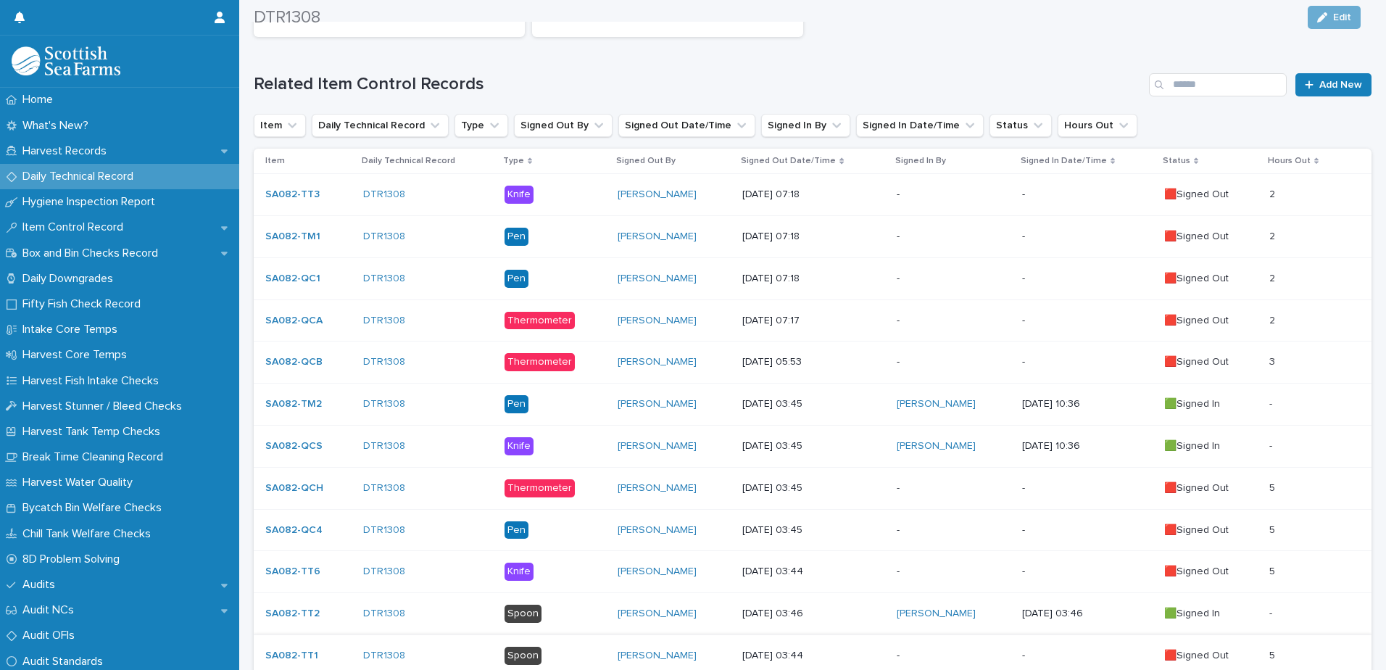
scroll to position [357, 0]
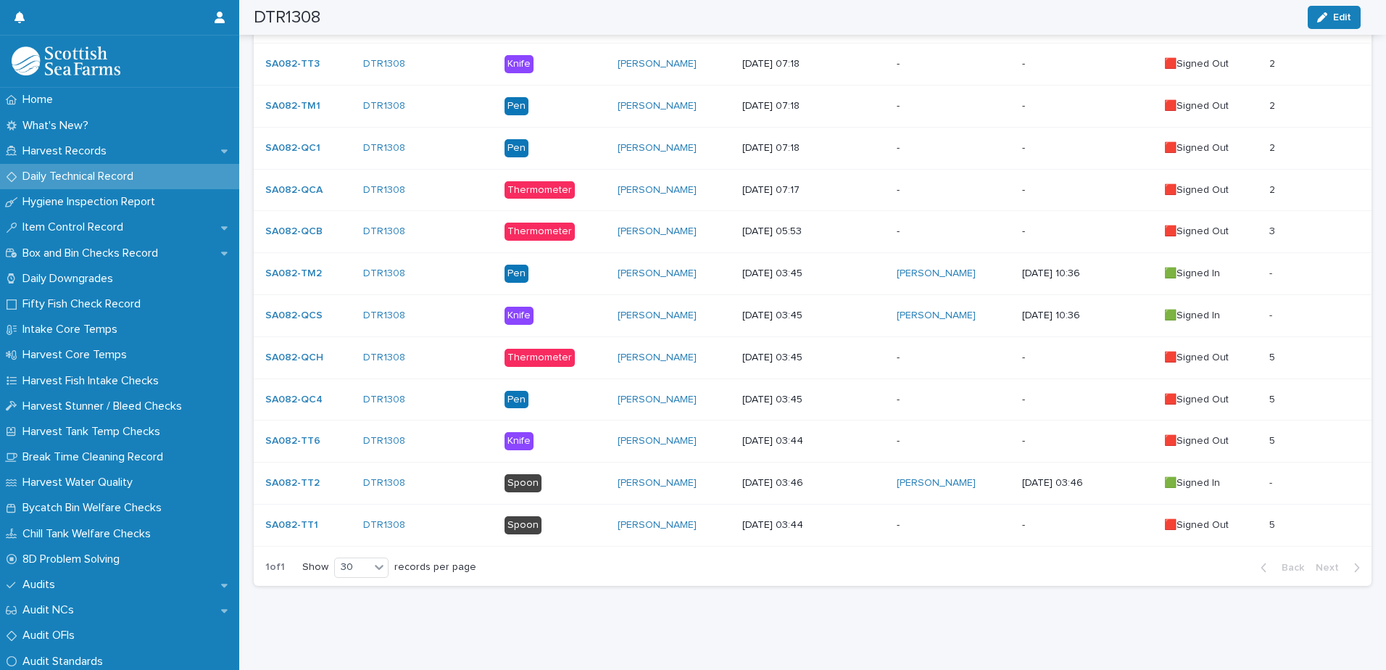
click at [928, 351] on p "-" at bounding box center [952, 357] width 113 height 12
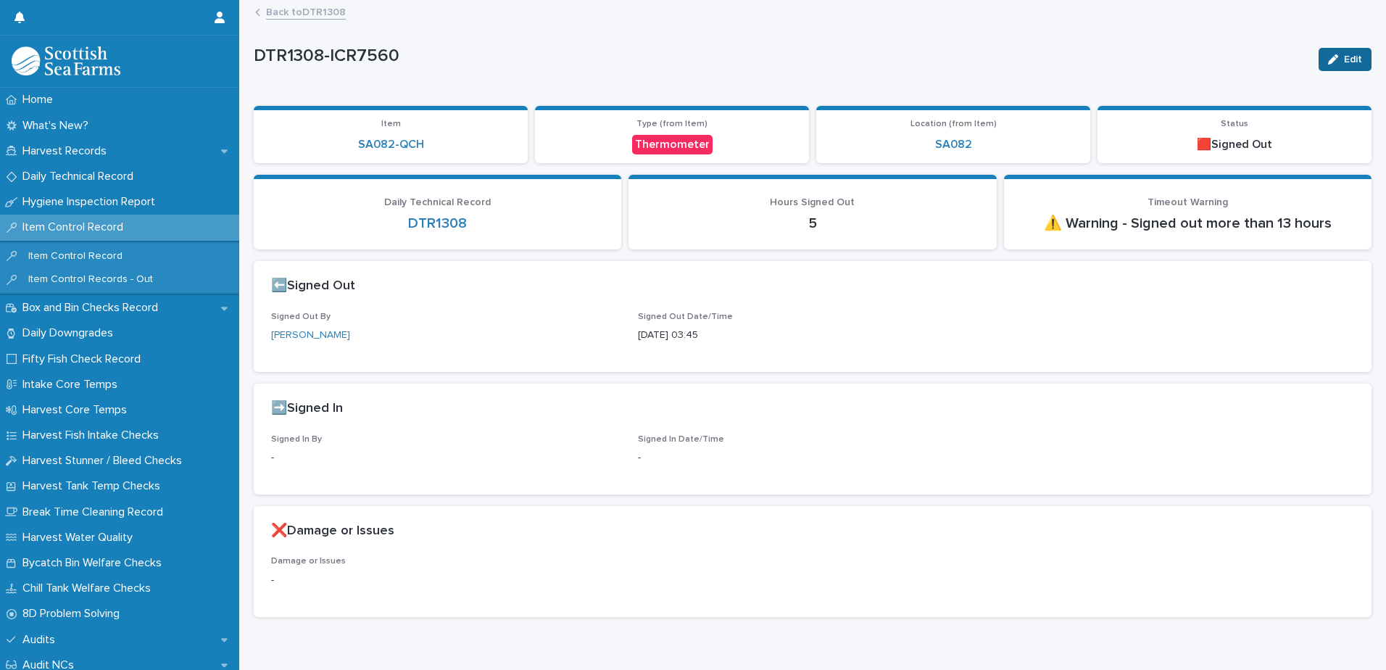
click at [1350, 51] on button "Edit" at bounding box center [1344, 59] width 53 height 23
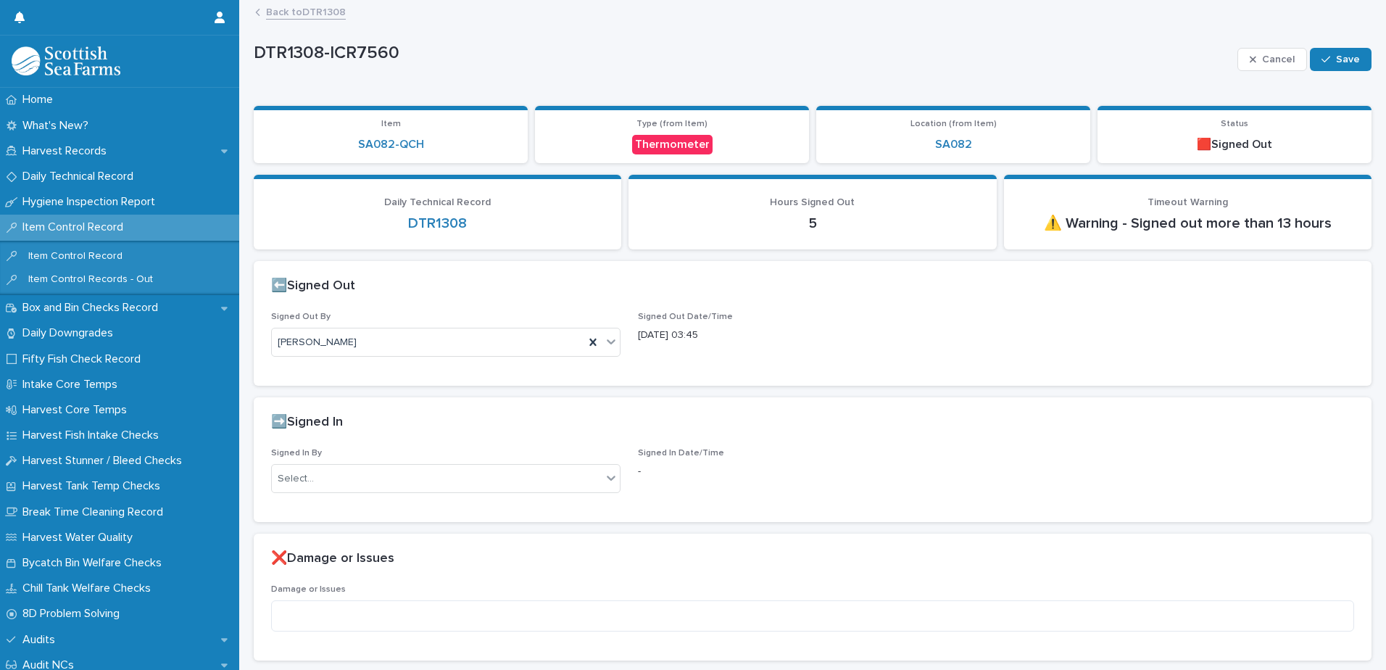
click at [520, 499] on div "Signed In By Select..." at bounding box center [445, 476] width 349 height 57
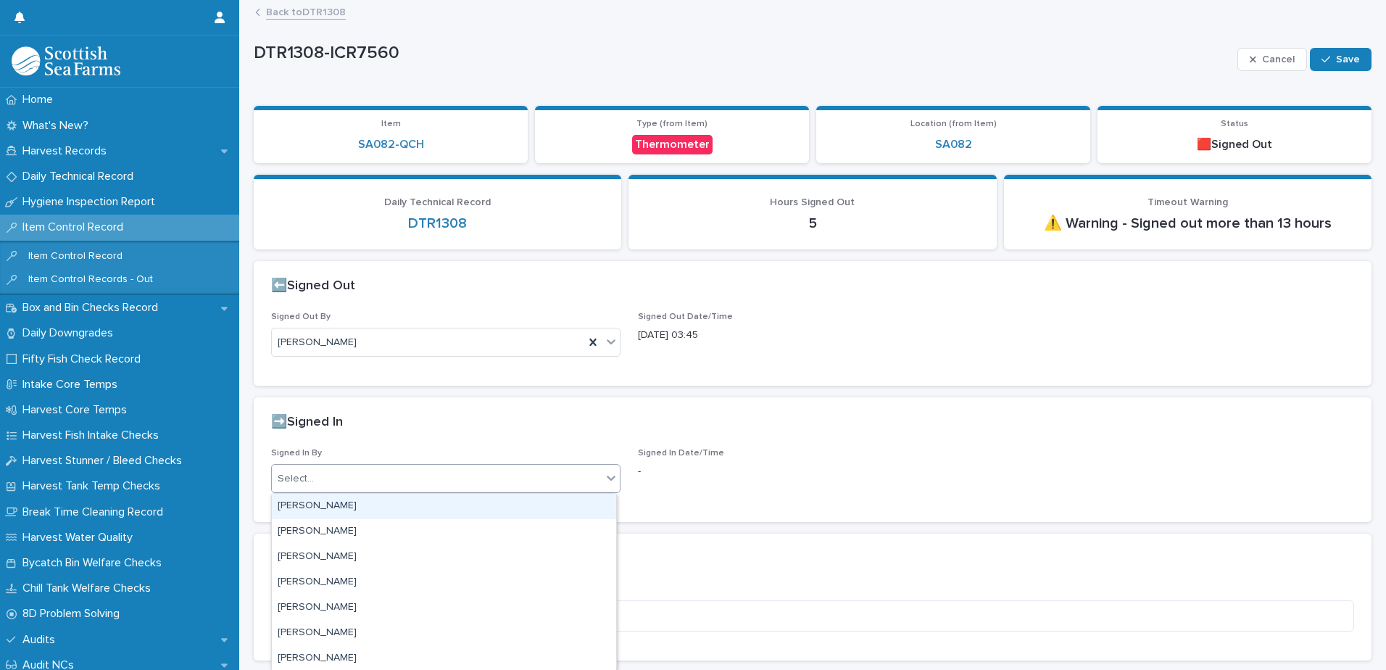
click at [518, 475] on div "Select..." at bounding box center [437, 479] width 330 height 24
type input "***"
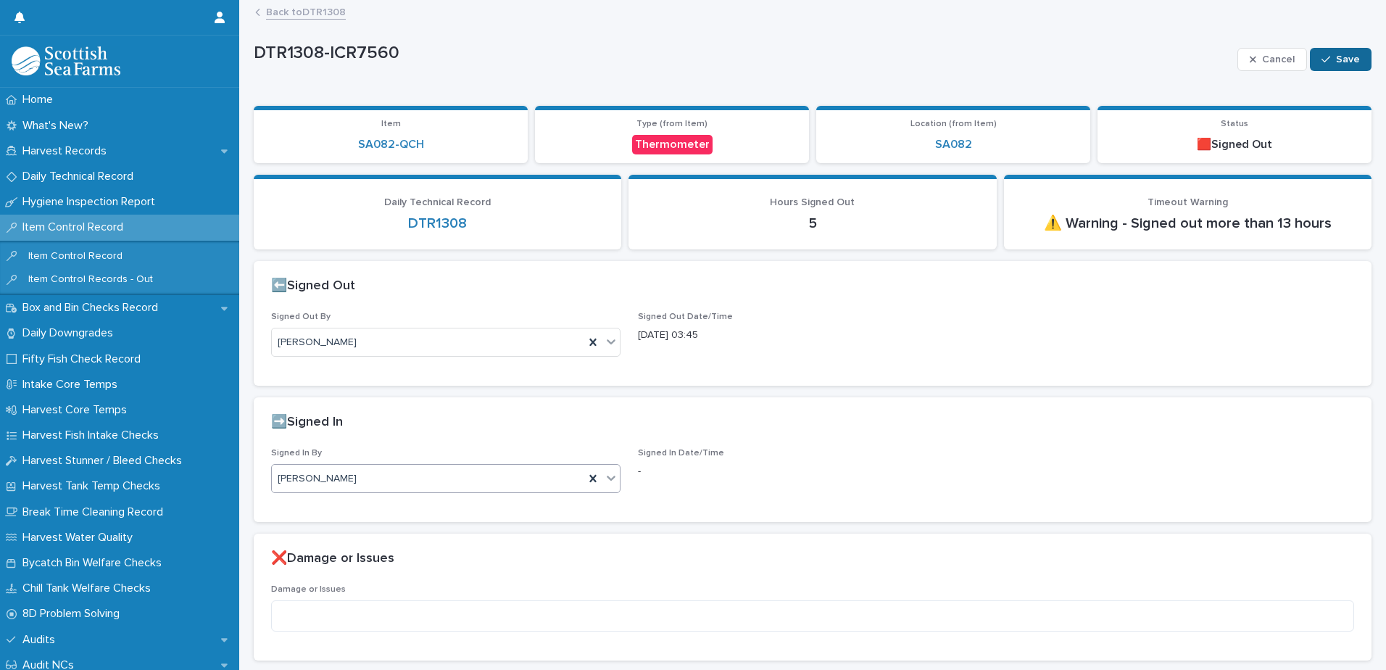
click at [1355, 60] on button "Save" at bounding box center [1340, 59] width 62 height 23
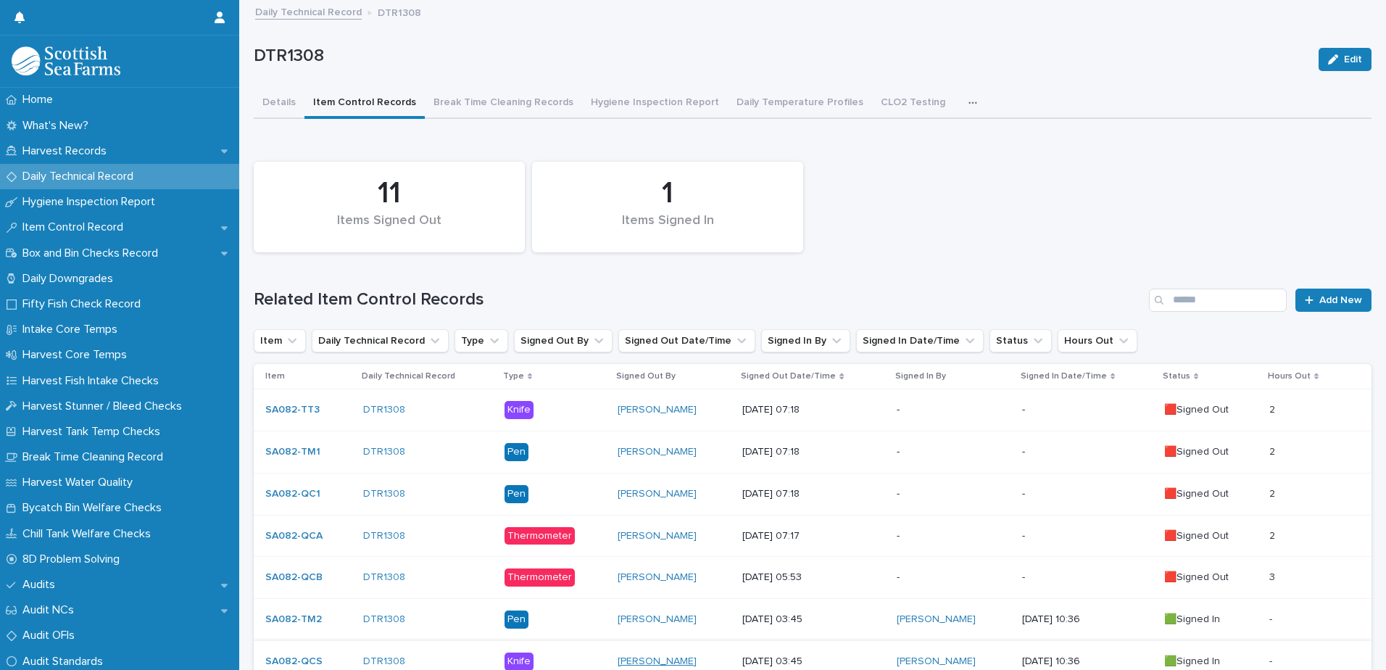
scroll to position [357, 0]
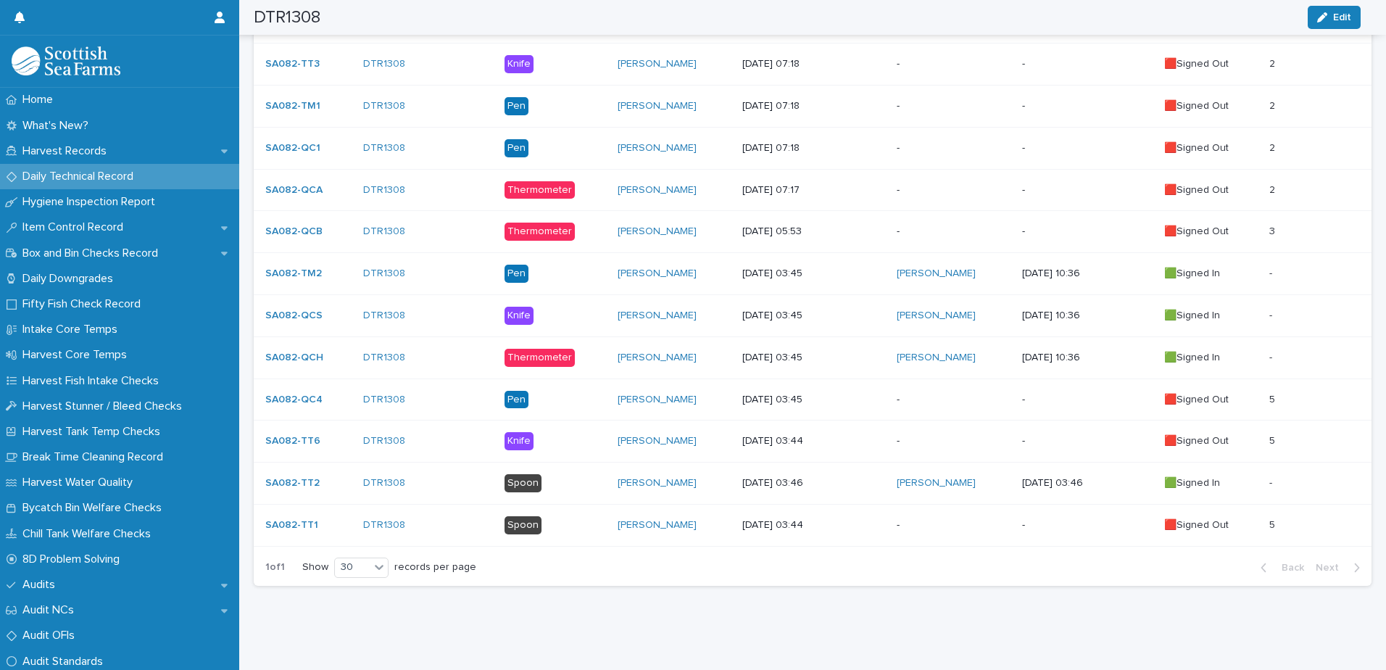
click at [942, 393] on p "-" at bounding box center [952, 399] width 113 height 12
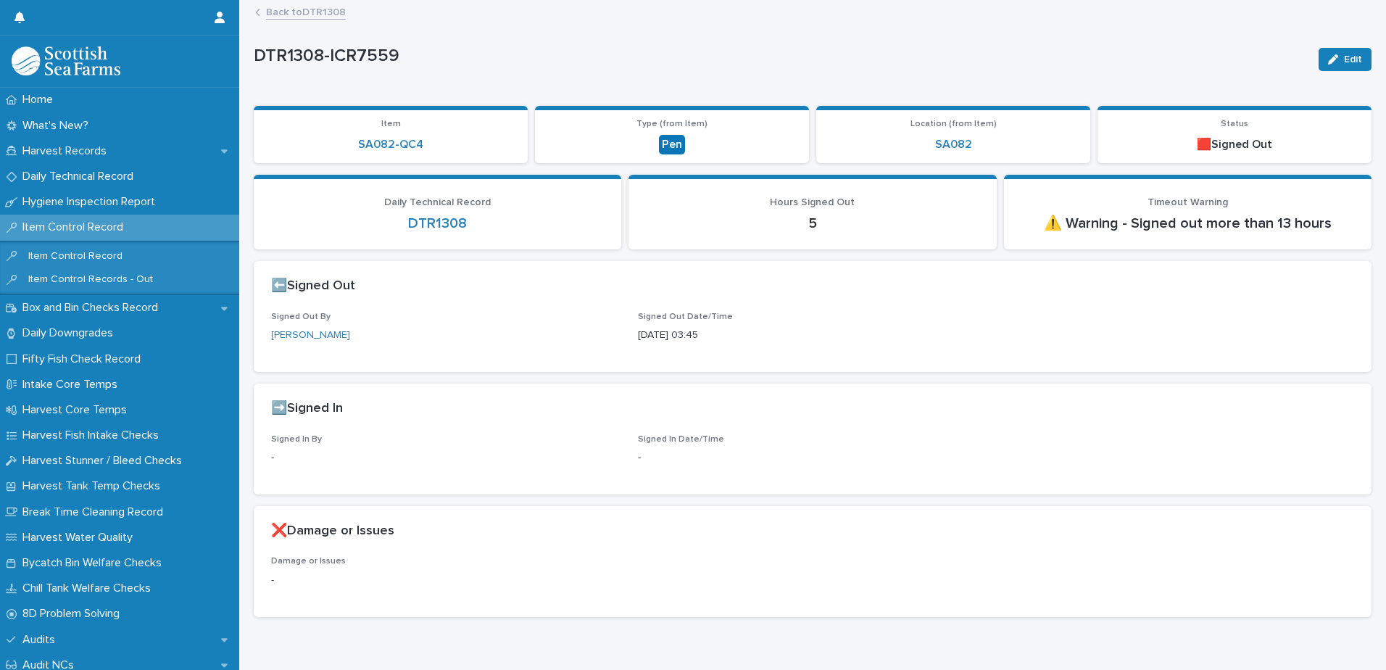
drag, startPoint x: 1344, startPoint y: 70, endPoint x: 1338, endPoint y: 46, distance: 25.2
click at [1344, 70] on button "Edit" at bounding box center [1344, 59] width 53 height 23
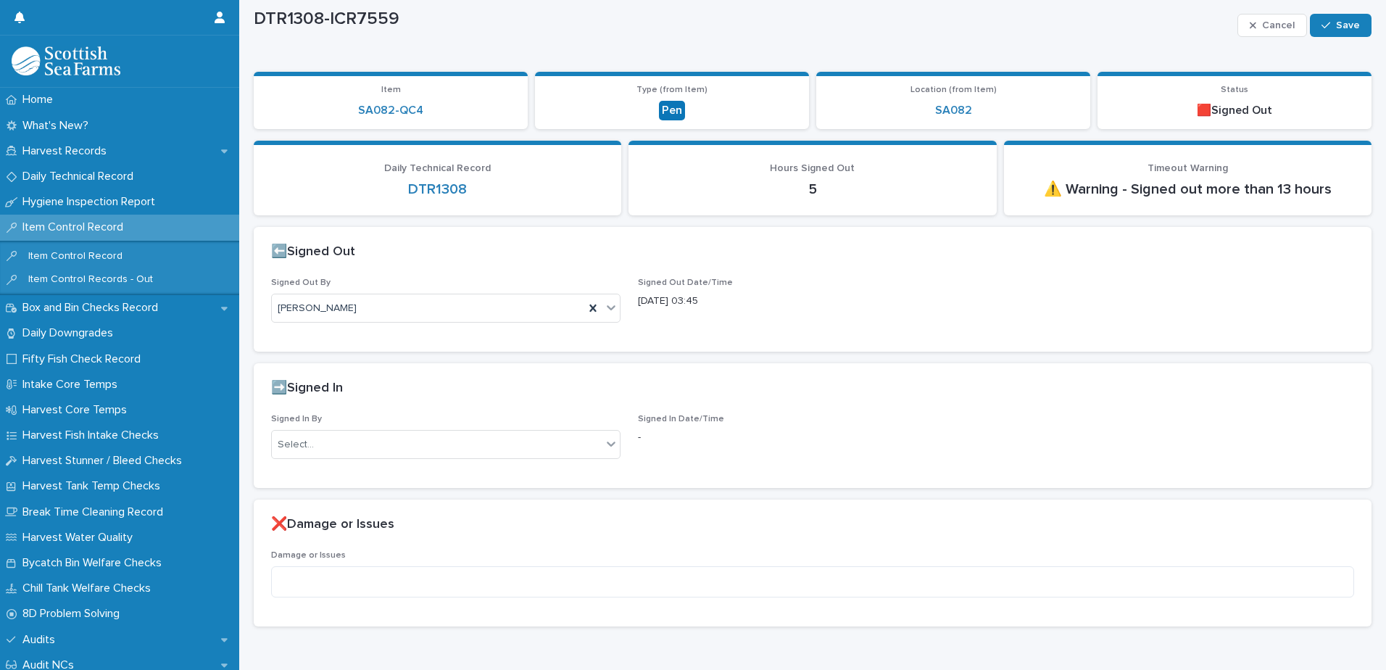
scroll to position [86, 0]
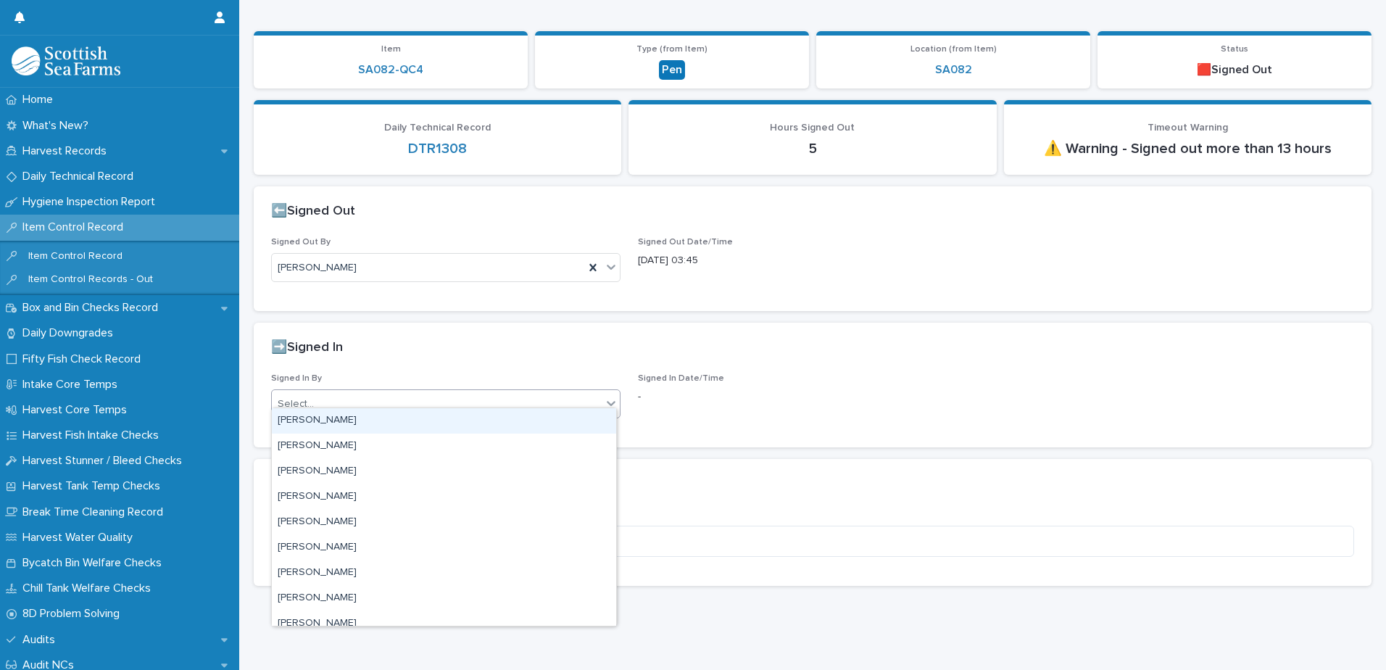
click at [439, 404] on div "Select..." at bounding box center [437, 404] width 330 height 24
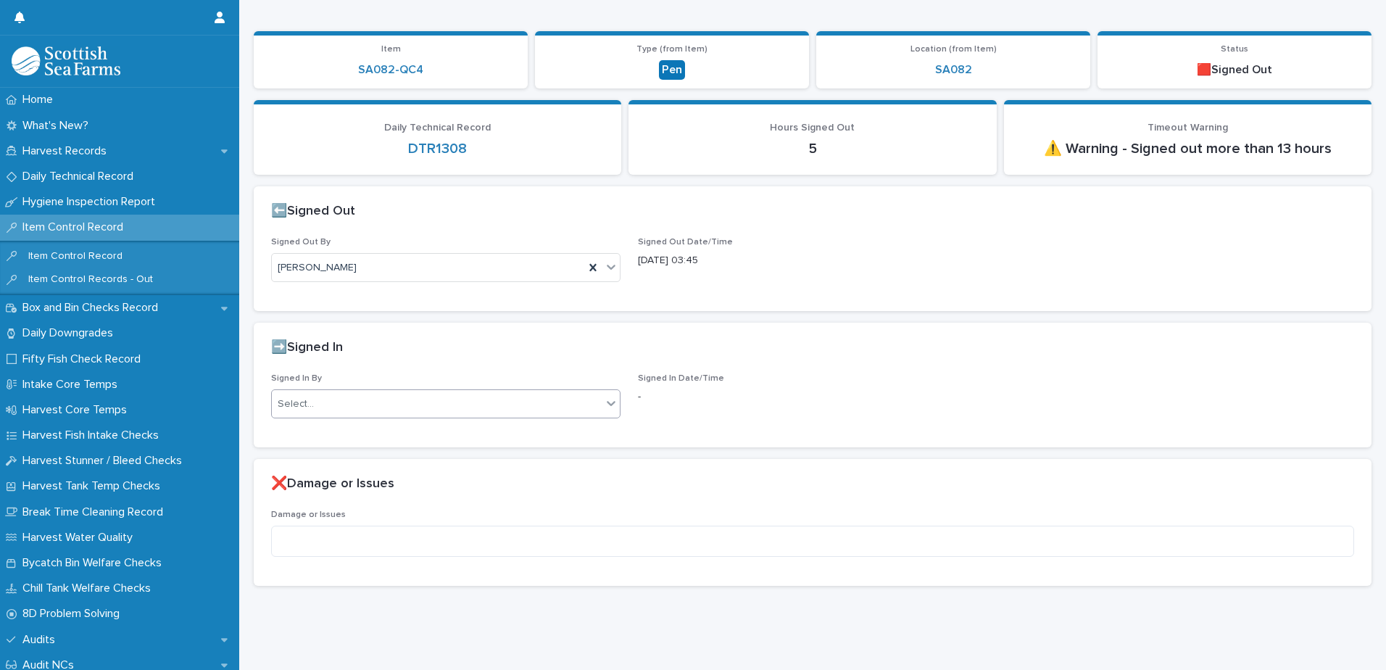
click at [438, 403] on div "Select..." at bounding box center [437, 404] width 330 height 24
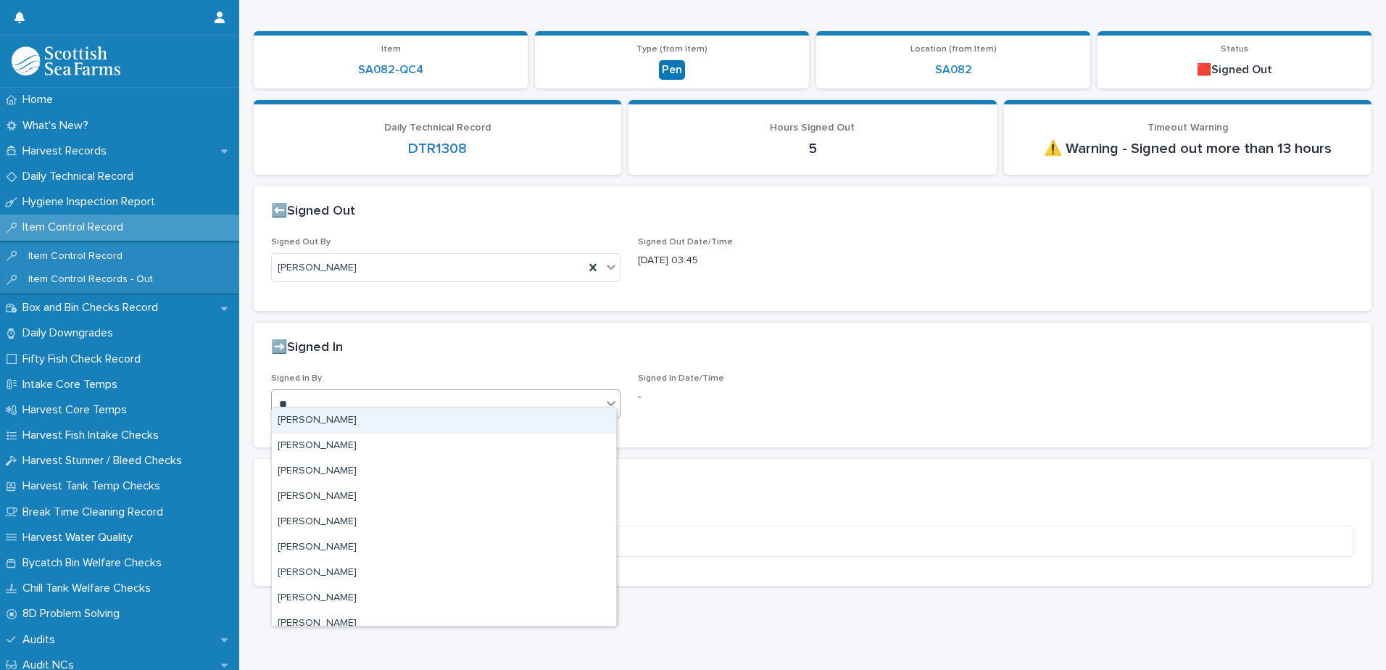
type input "***"
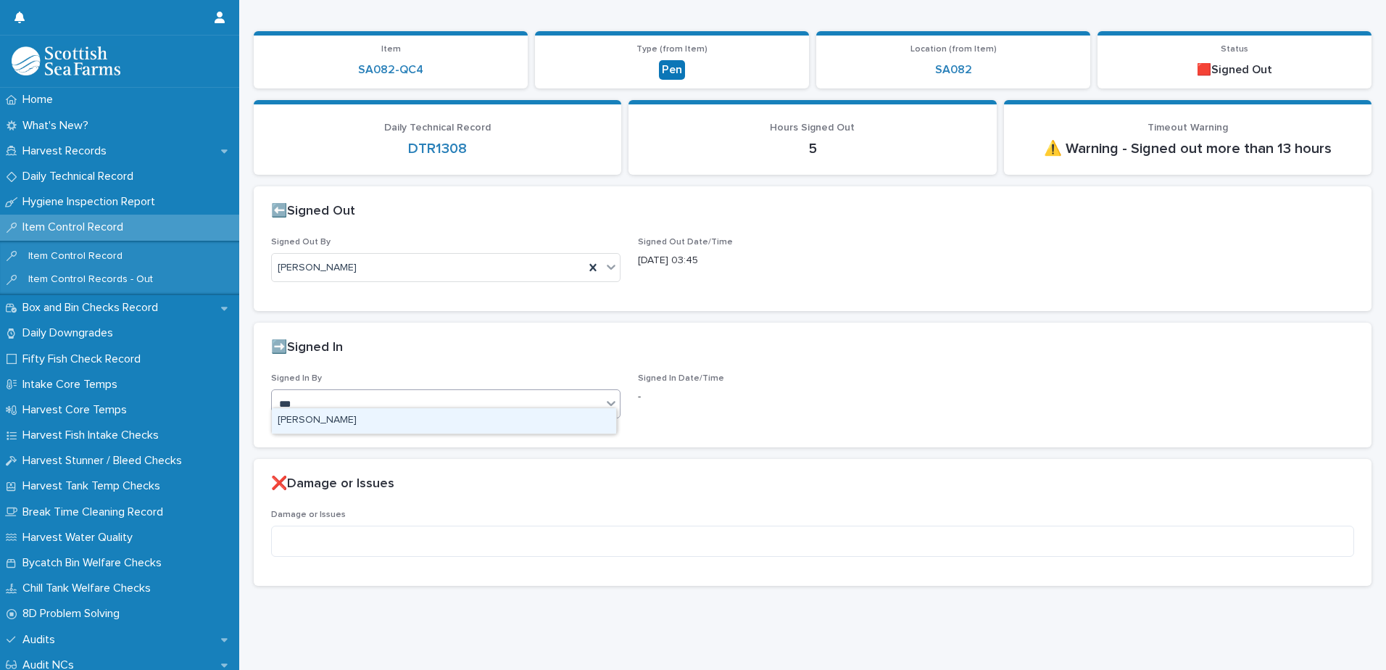
click at [412, 420] on div "[PERSON_NAME]" at bounding box center [444, 420] width 344 height 25
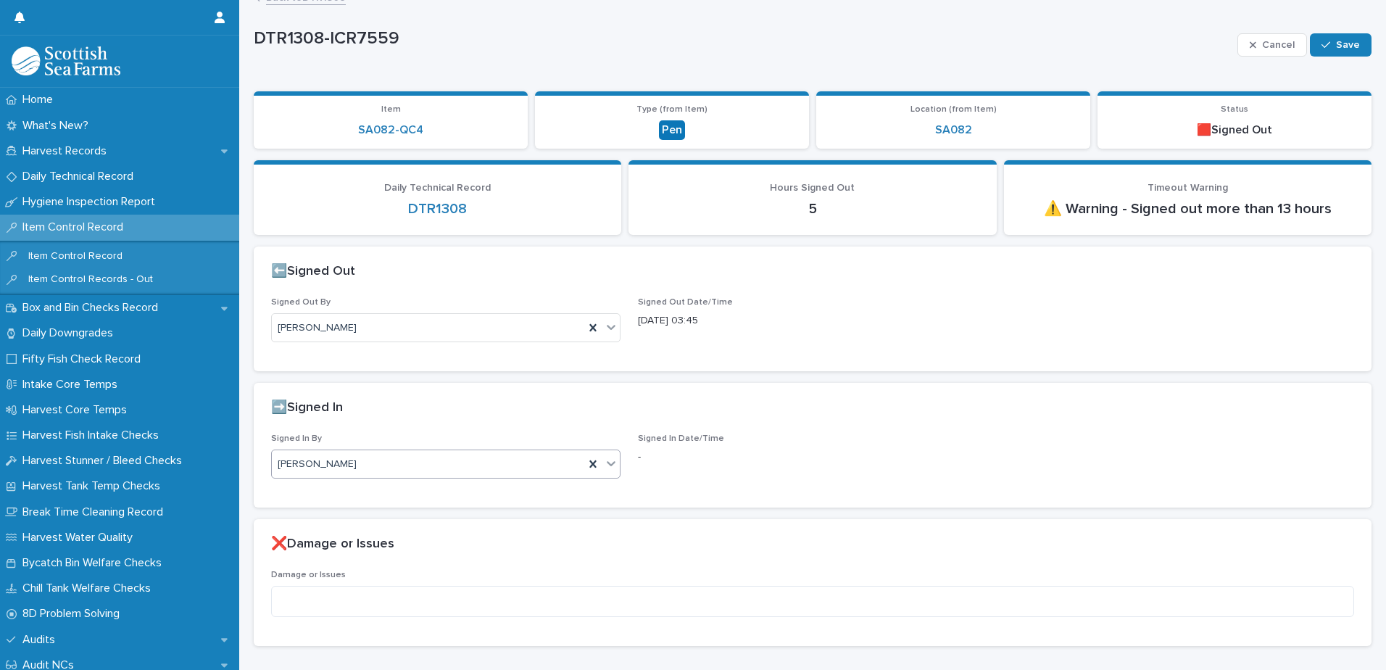
scroll to position [0, 0]
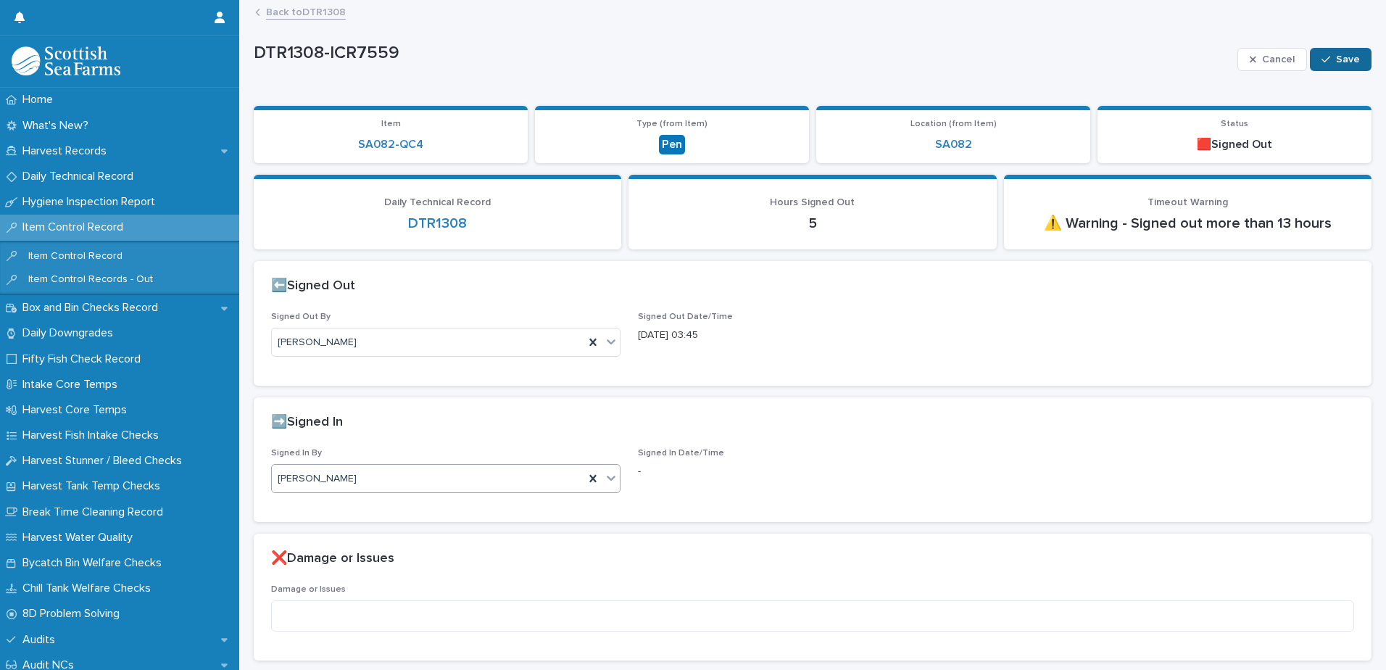
click at [1342, 67] on button "Save" at bounding box center [1340, 59] width 62 height 23
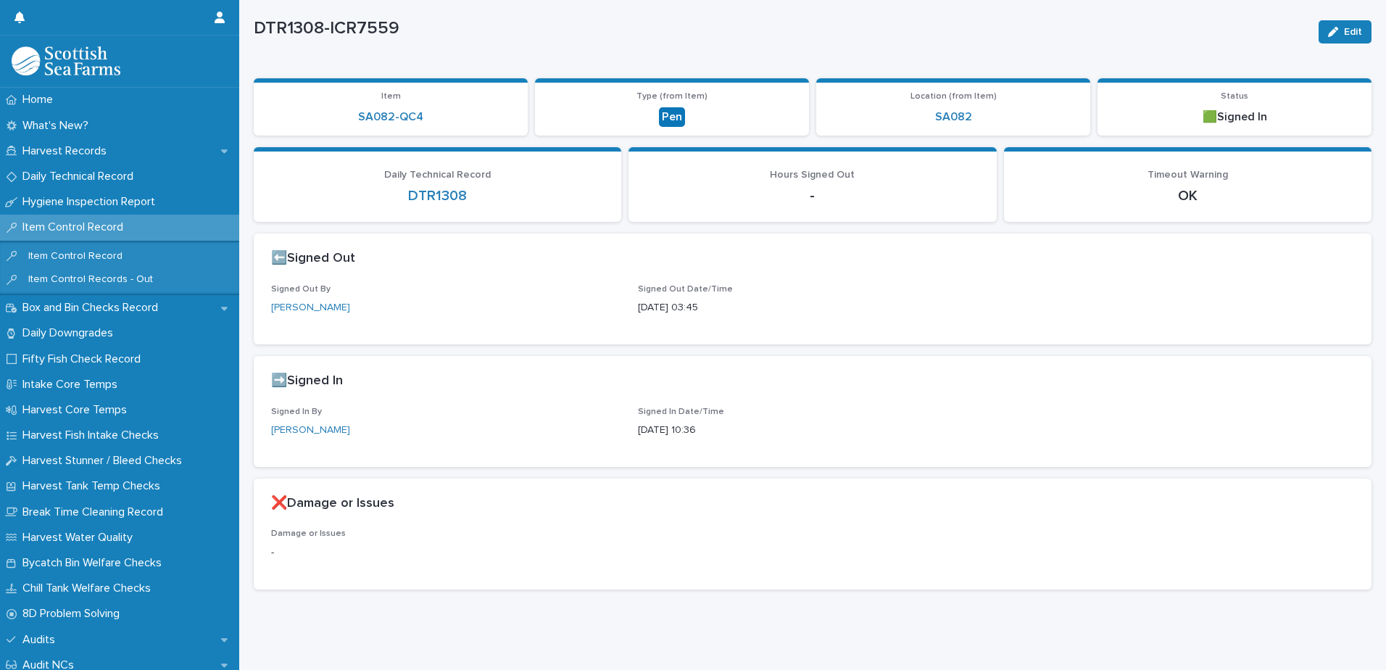
scroll to position [42, 0]
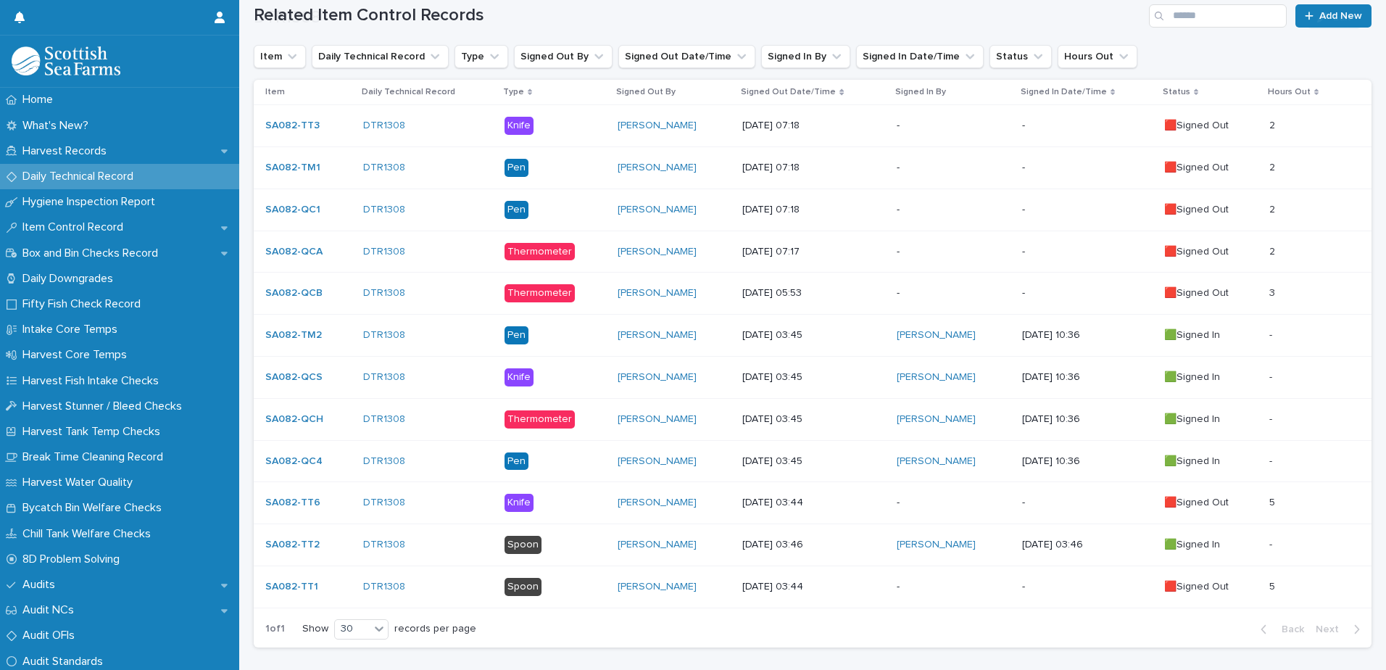
scroll to position [357, 0]
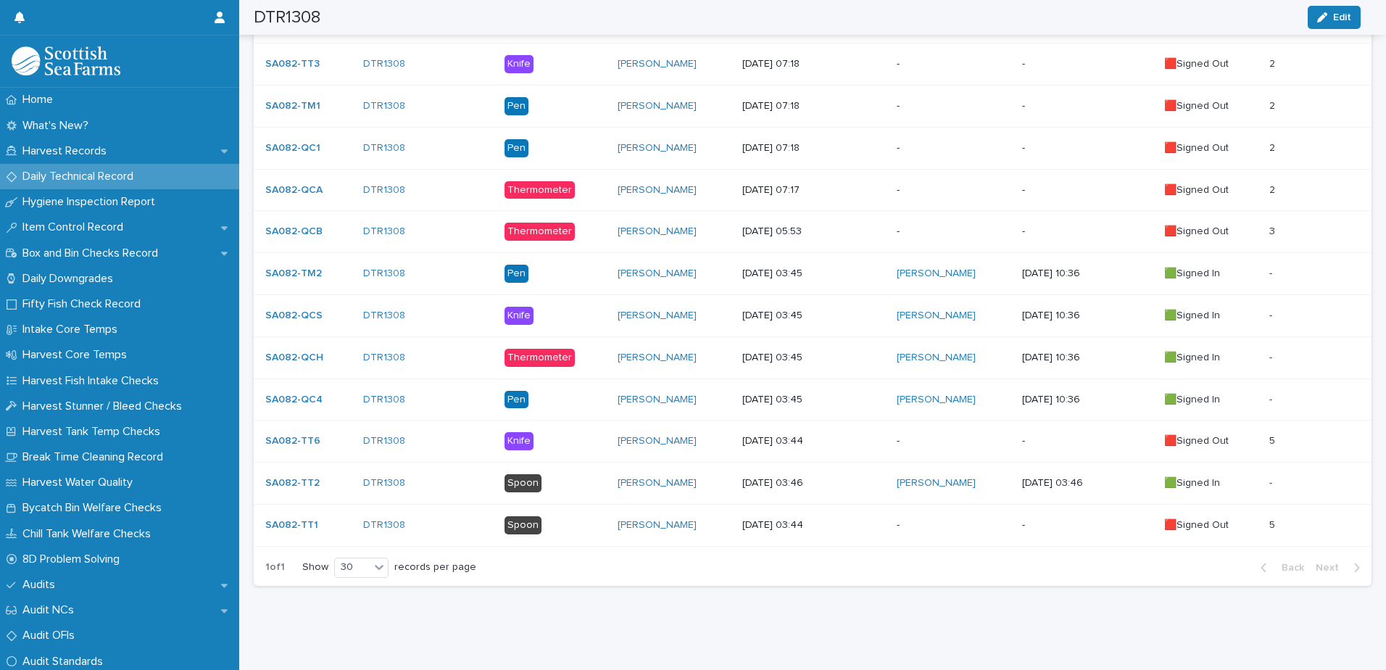
click at [1059, 435] on p "-" at bounding box center [1087, 441] width 130 height 12
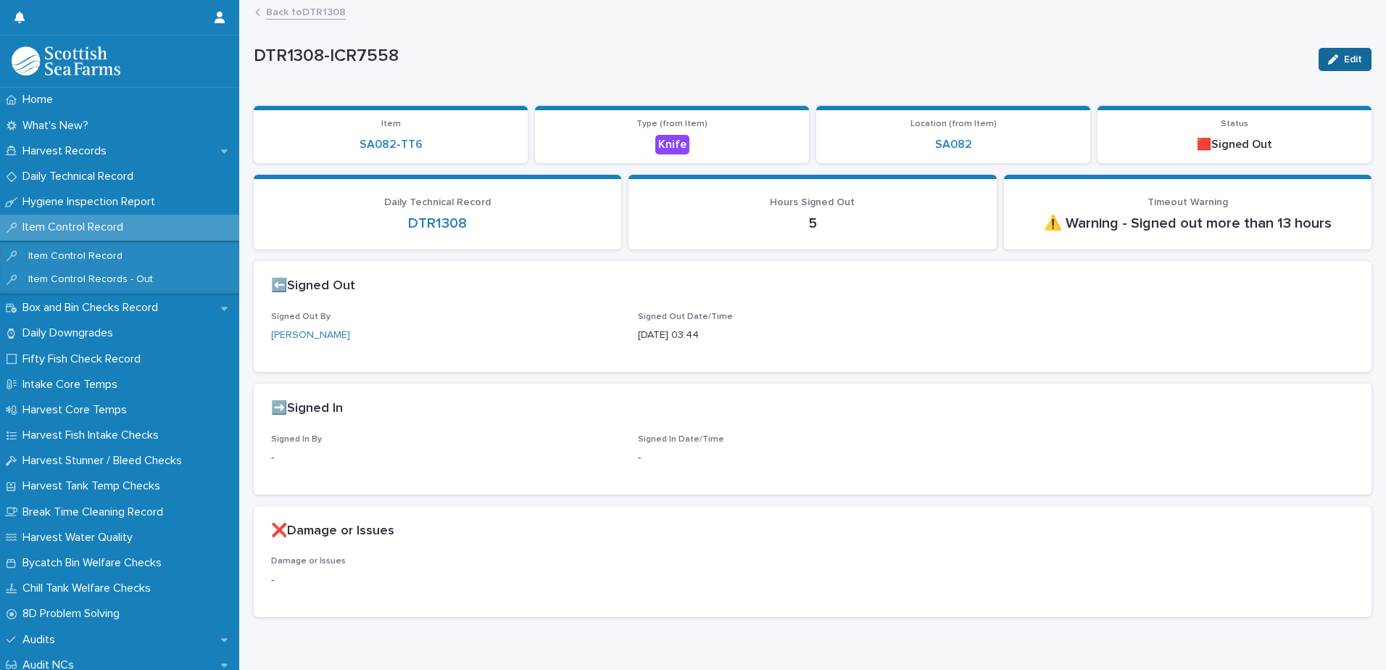
click at [1333, 51] on button "Edit" at bounding box center [1344, 59] width 53 height 23
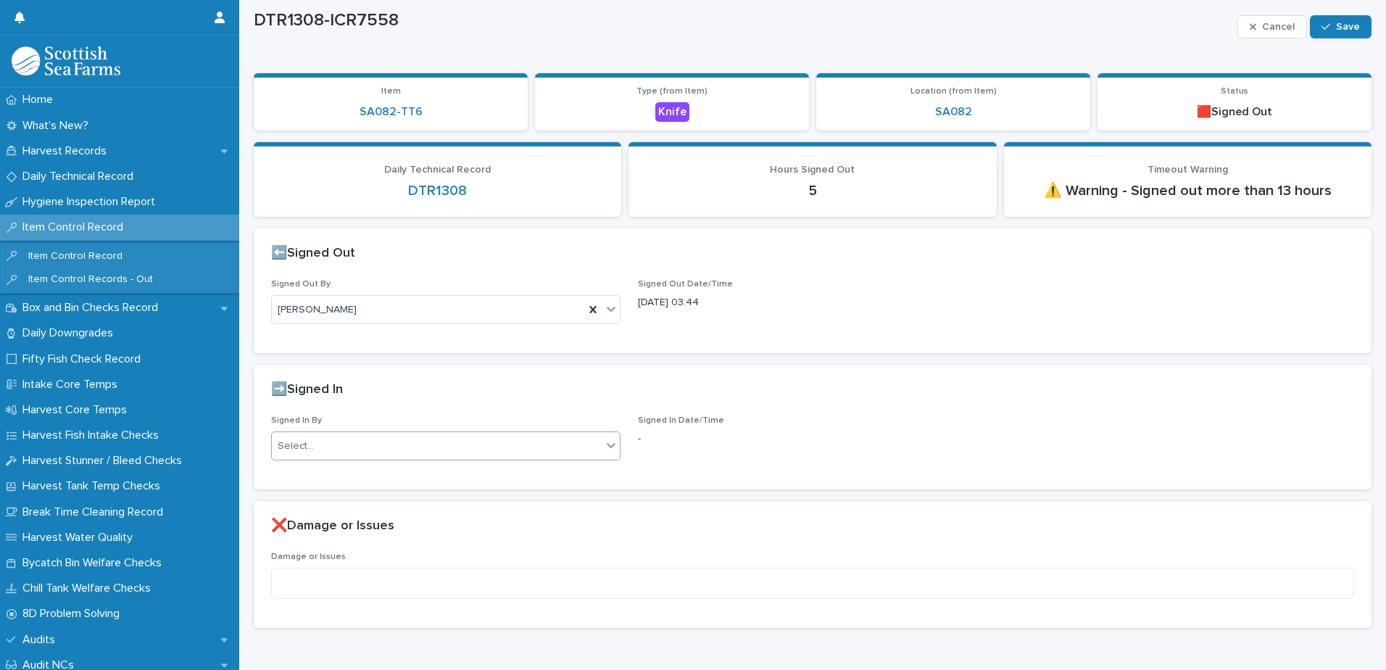
scroll to position [86, 0]
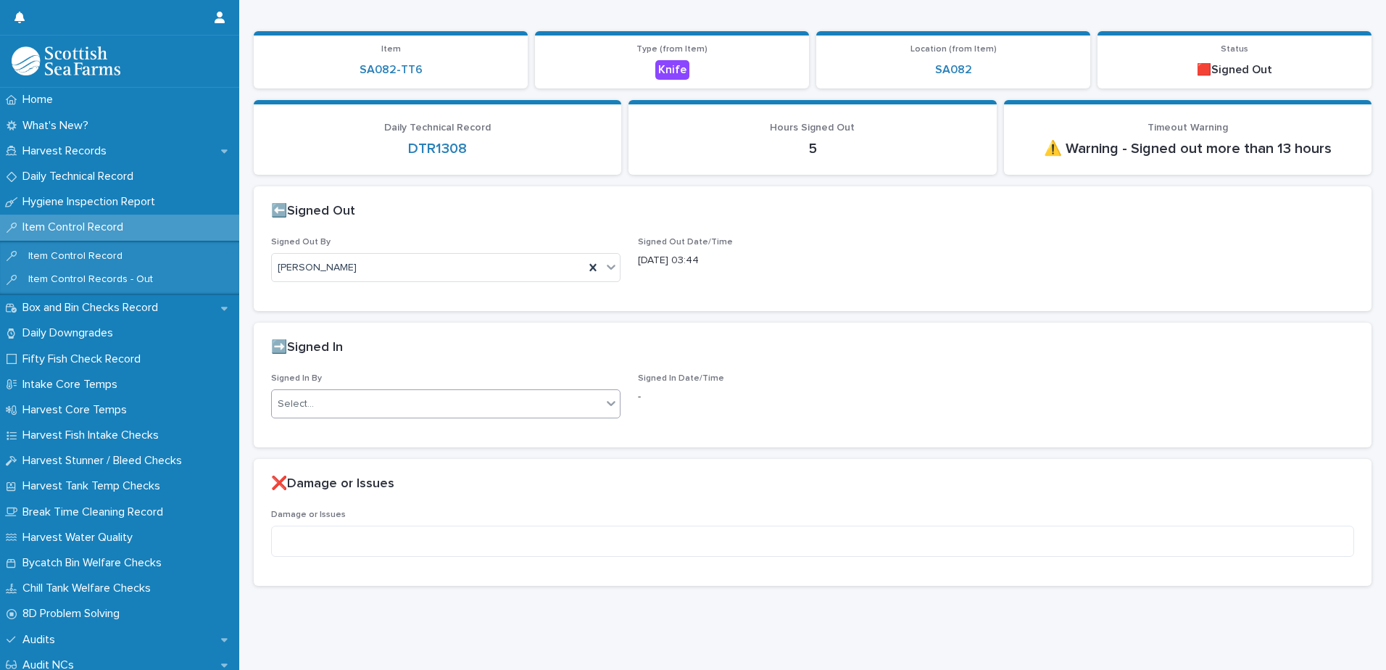
click at [464, 396] on div "Select..." at bounding box center [437, 404] width 330 height 24
click at [465, 396] on div "Select..." at bounding box center [437, 404] width 330 height 24
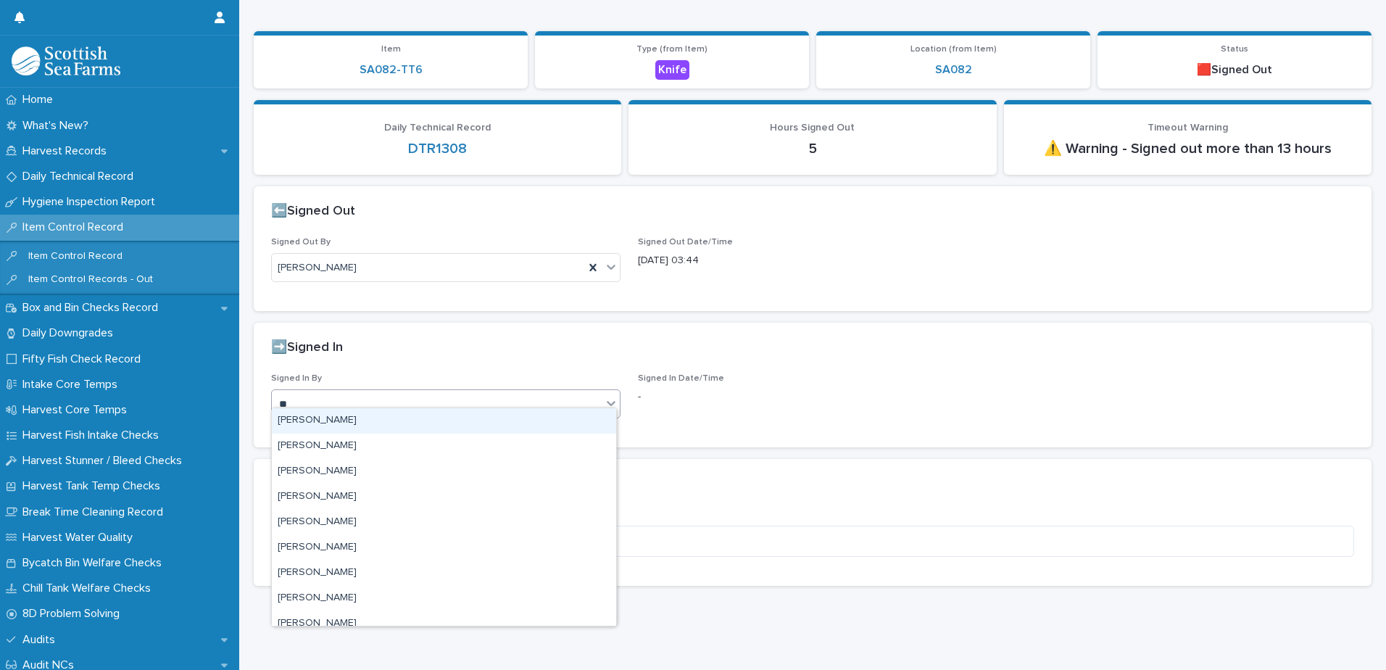
type input "***"
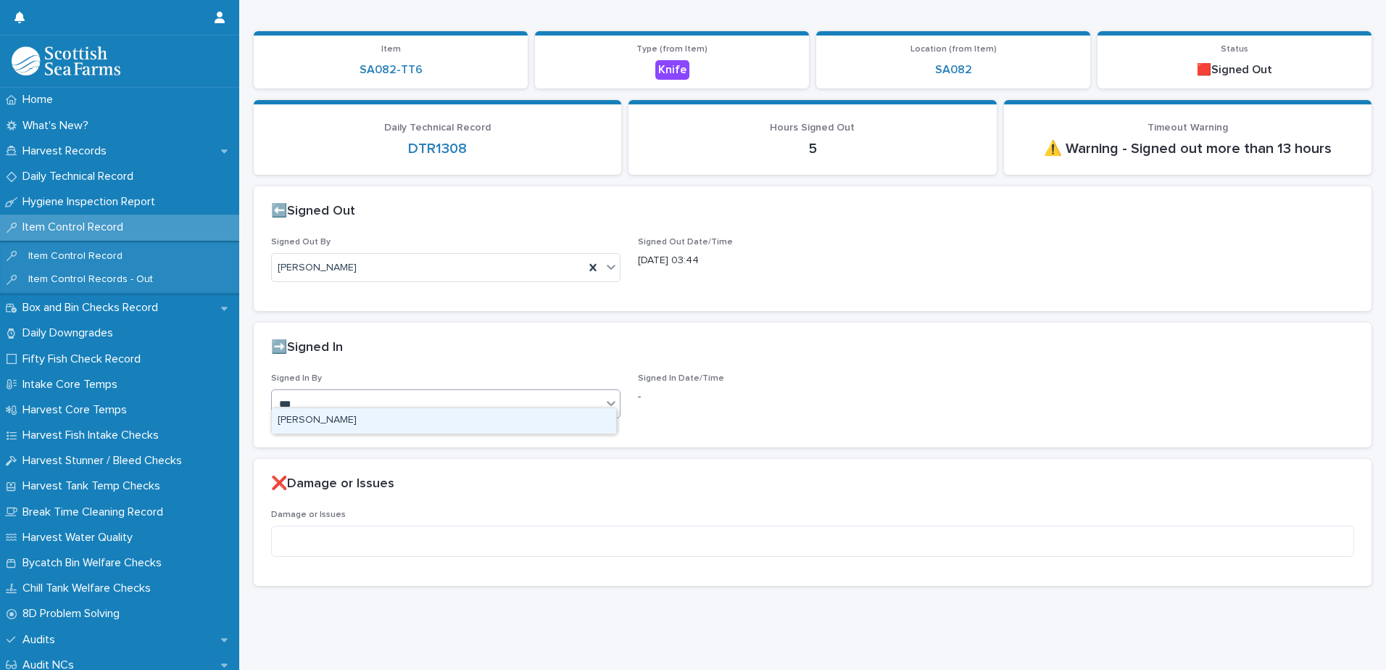
click at [413, 426] on div "[PERSON_NAME]" at bounding box center [444, 420] width 344 height 25
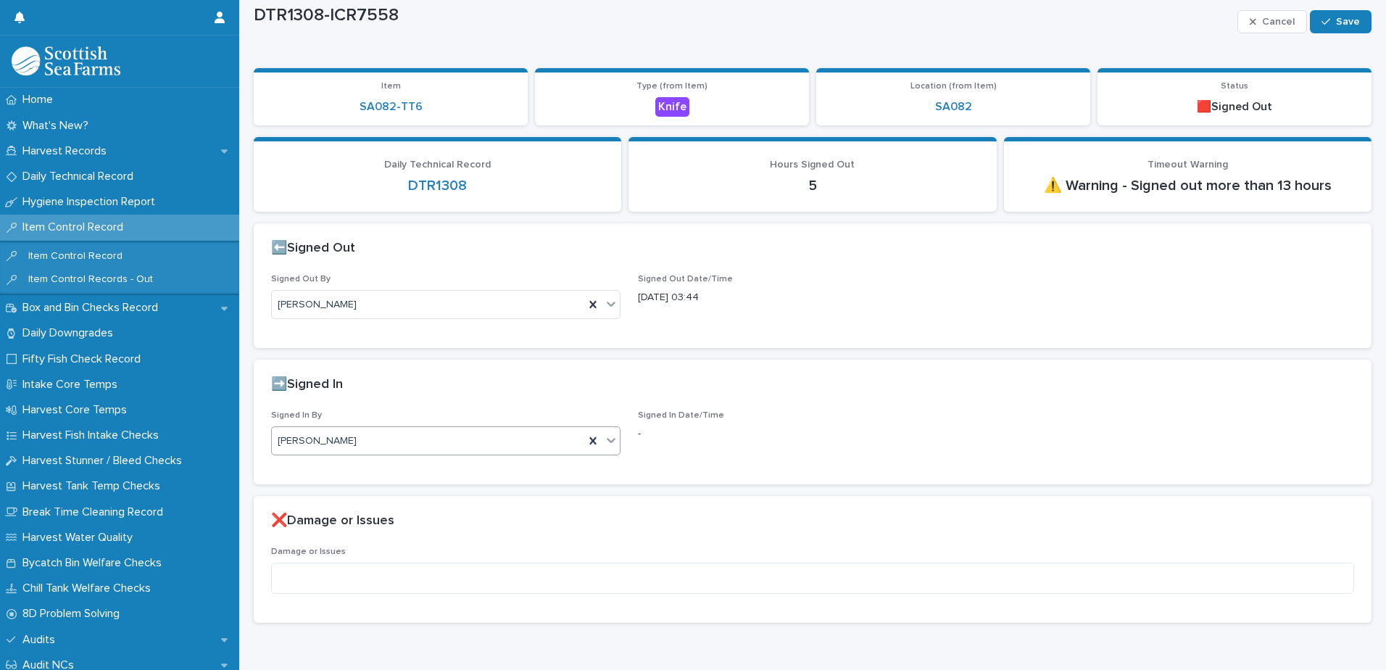
scroll to position [0, 0]
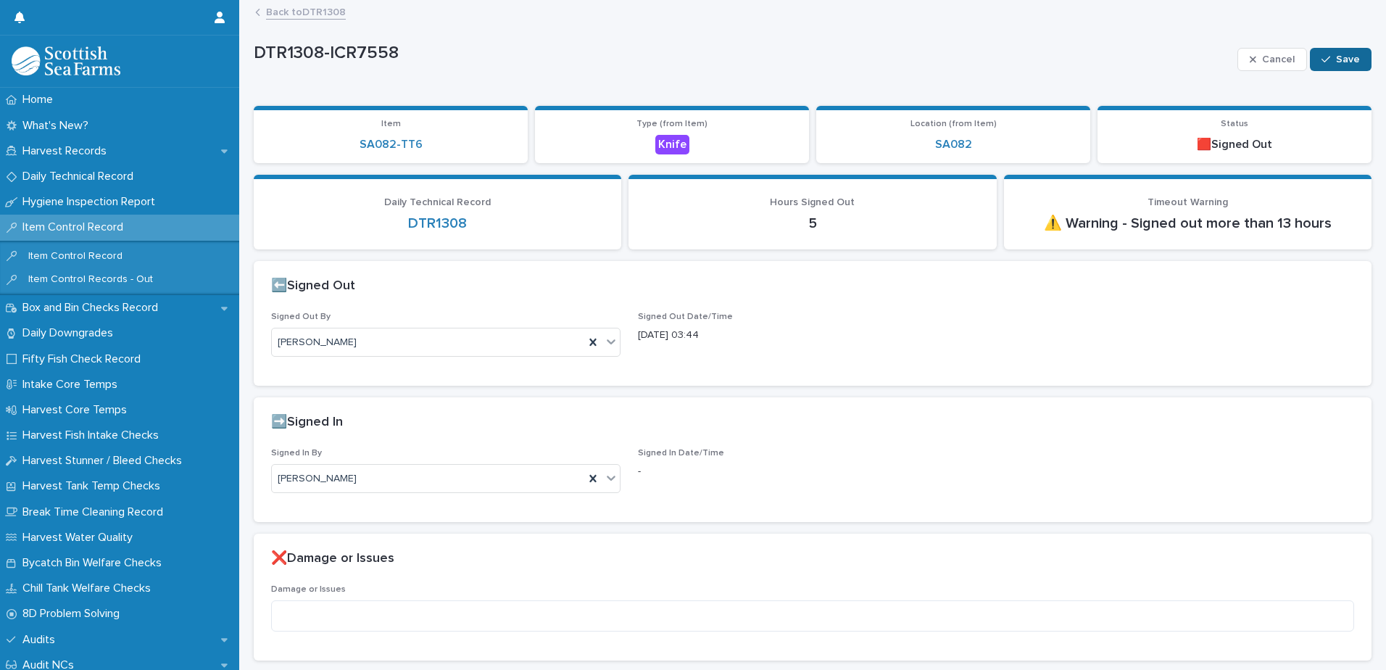
click at [1336, 62] on span "Save" at bounding box center [1348, 59] width 24 height 10
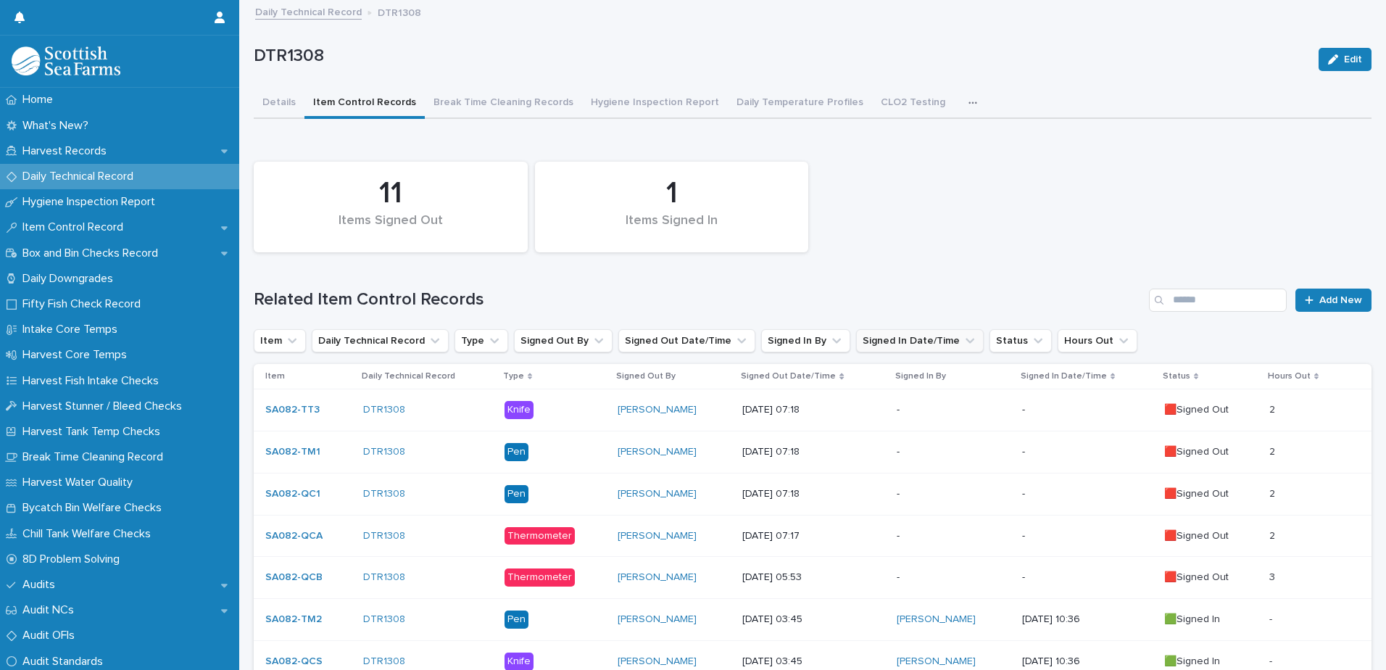
scroll to position [357, 0]
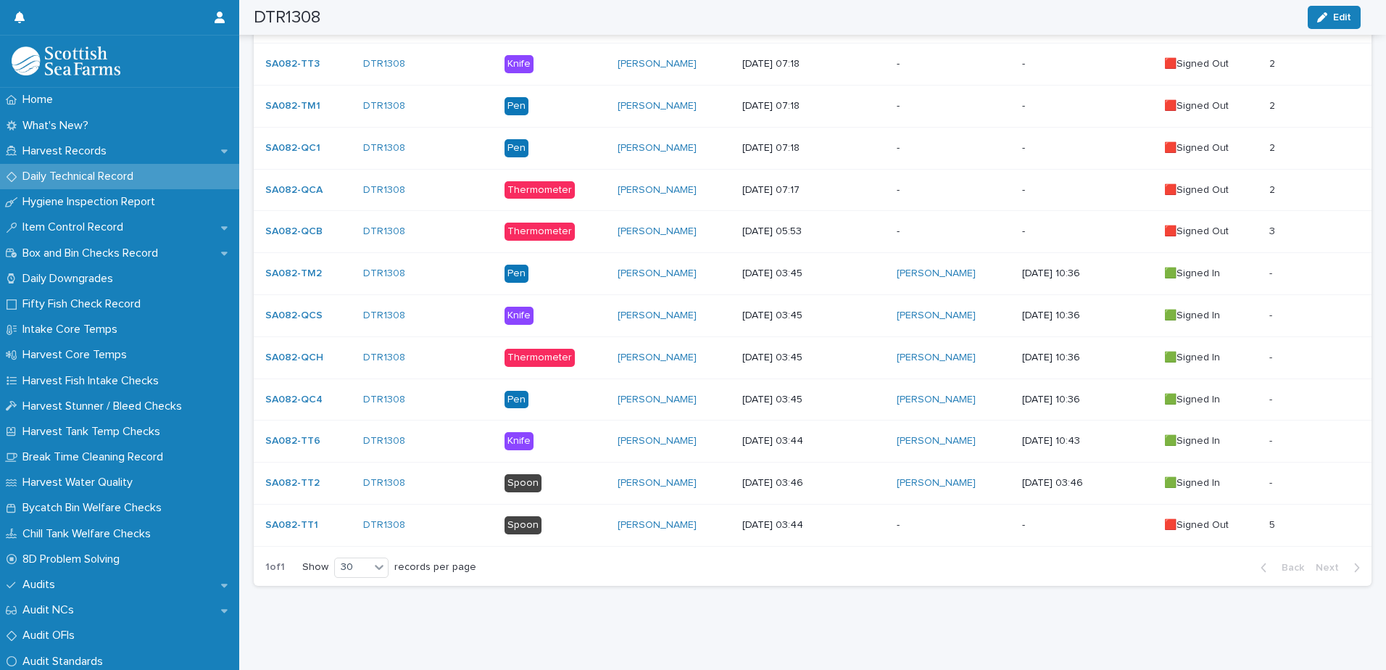
click at [1059, 519] on p "-" at bounding box center [1087, 525] width 130 height 12
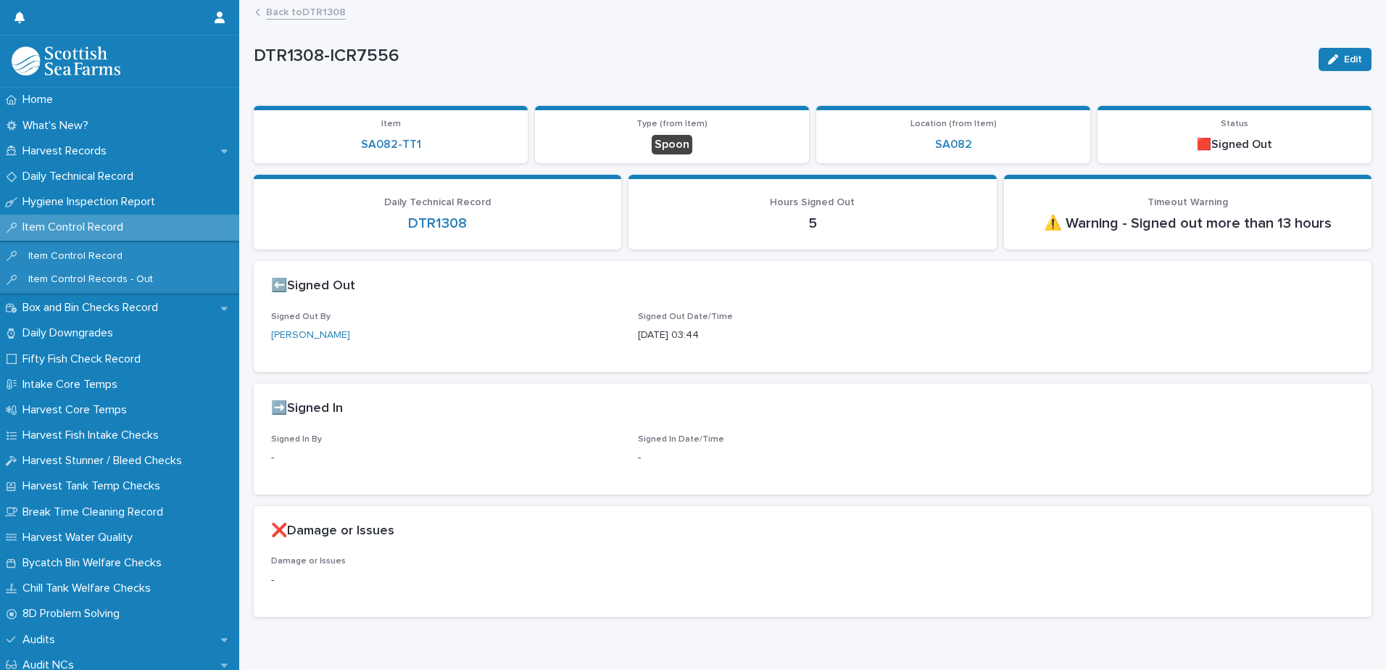
click at [1347, 45] on div "Edit" at bounding box center [1341, 59] width 59 height 58
click at [1343, 52] on button "Edit" at bounding box center [1344, 59] width 53 height 23
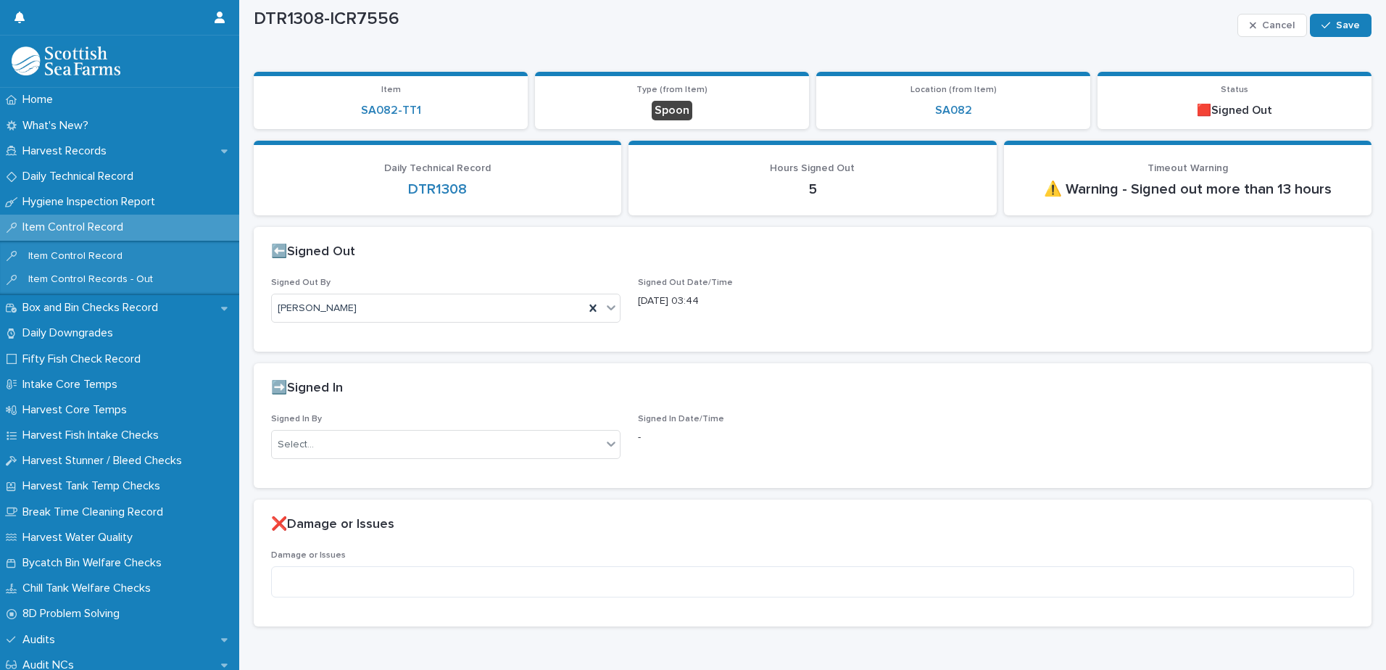
scroll to position [86, 0]
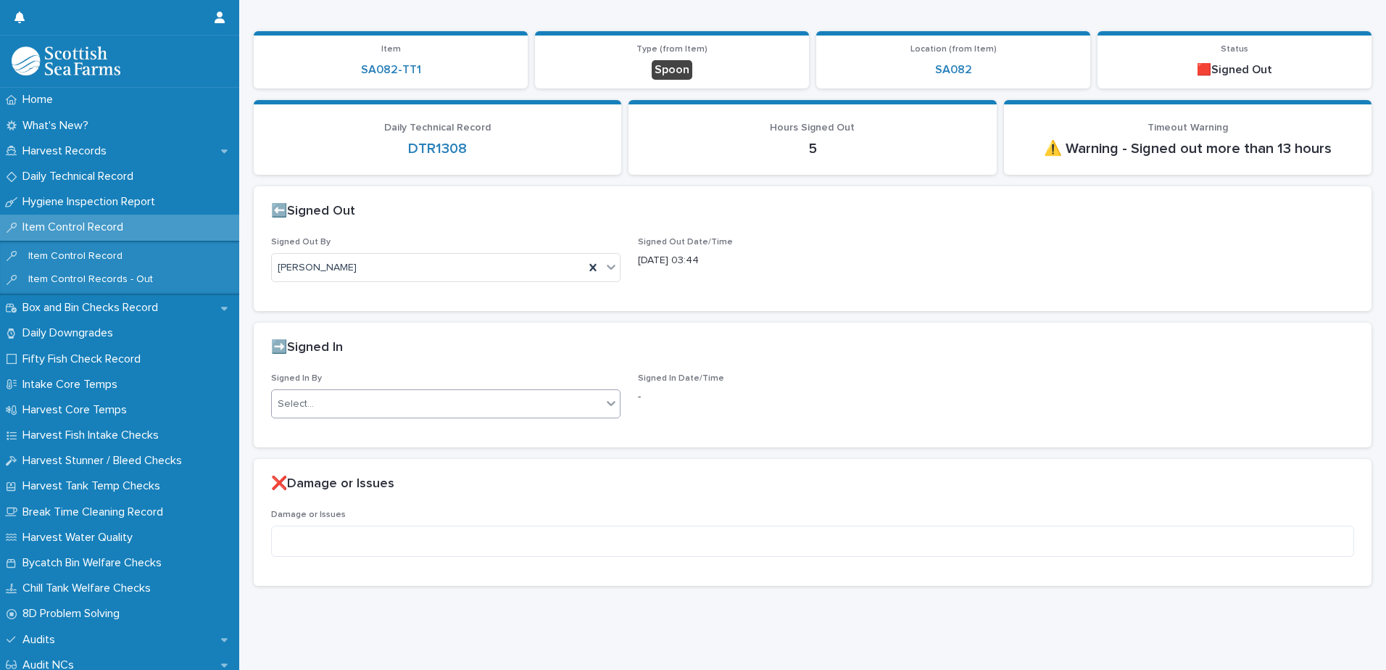
click at [394, 392] on div "Select..." at bounding box center [437, 404] width 330 height 24
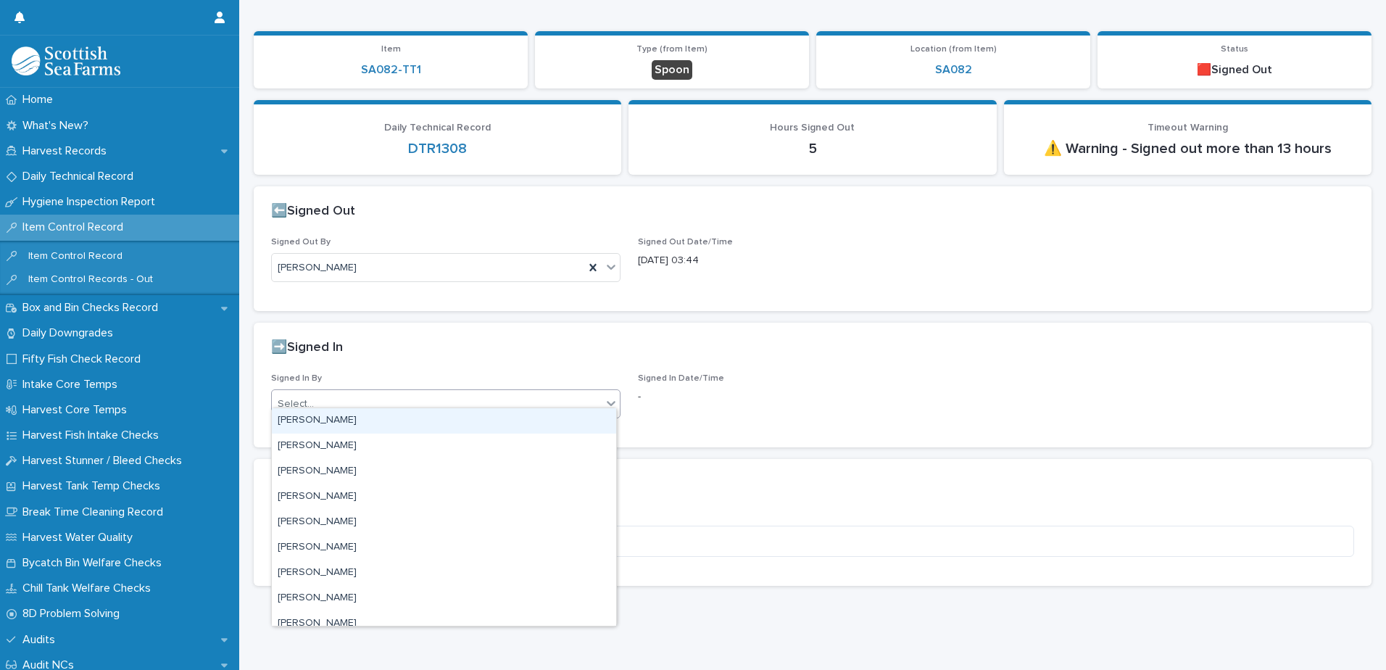
click at [394, 392] on div "Select..." at bounding box center [437, 404] width 330 height 24
type input "***"
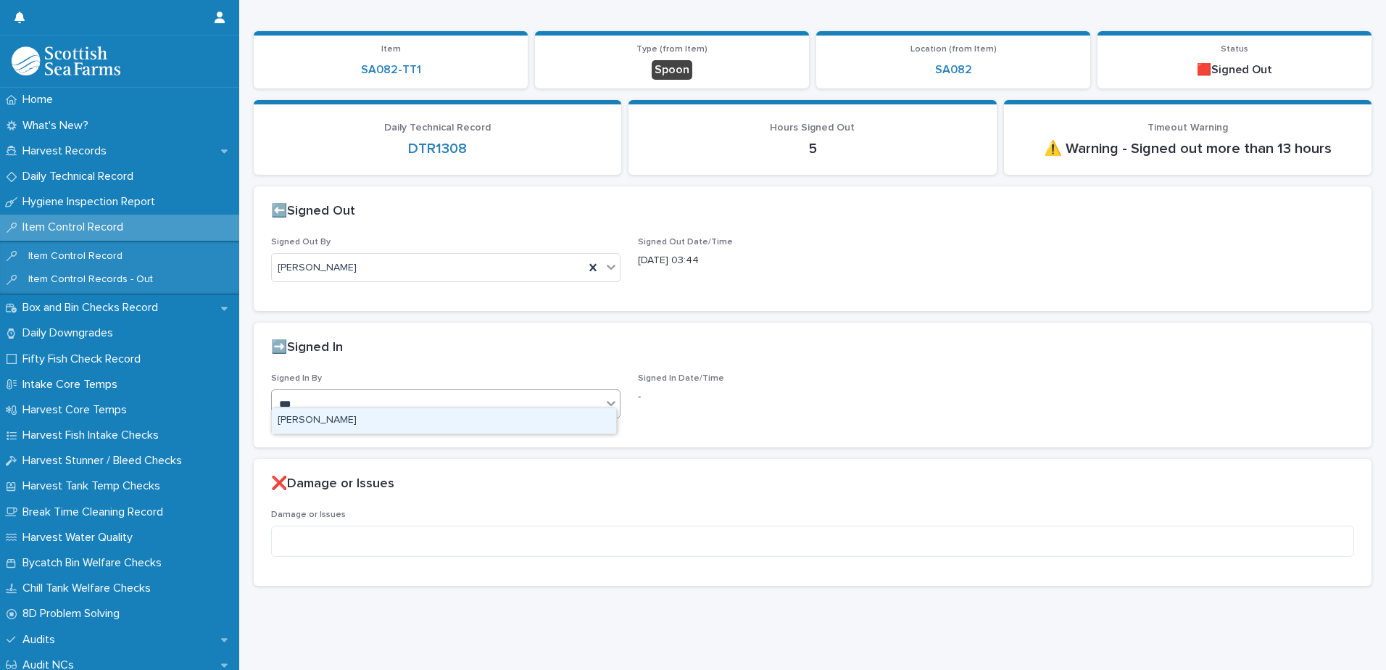
click at [488, 423] on div "[PERSON_NAME]" at bounding box center [444, 420] width 344 height 25
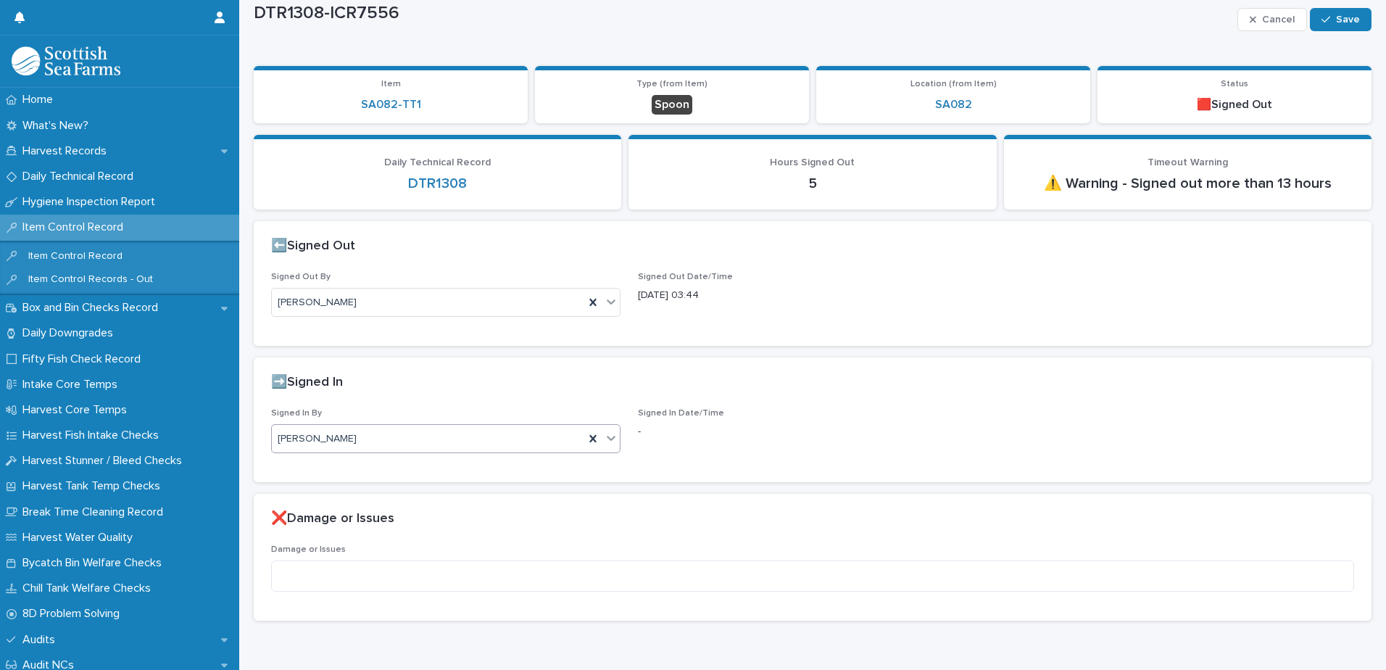
scroll to position [0, 0]
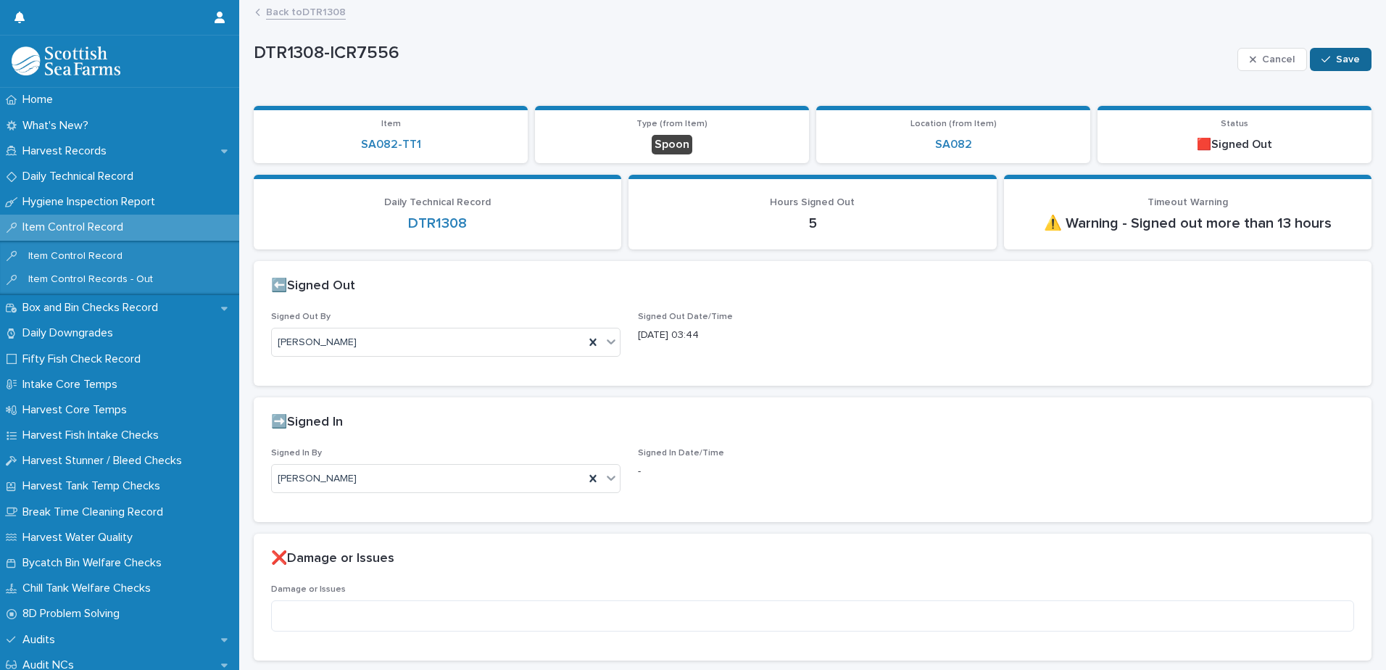
click at [1337, 54] on span "Save" at bounding box center [1348, 59] width 24 height 10
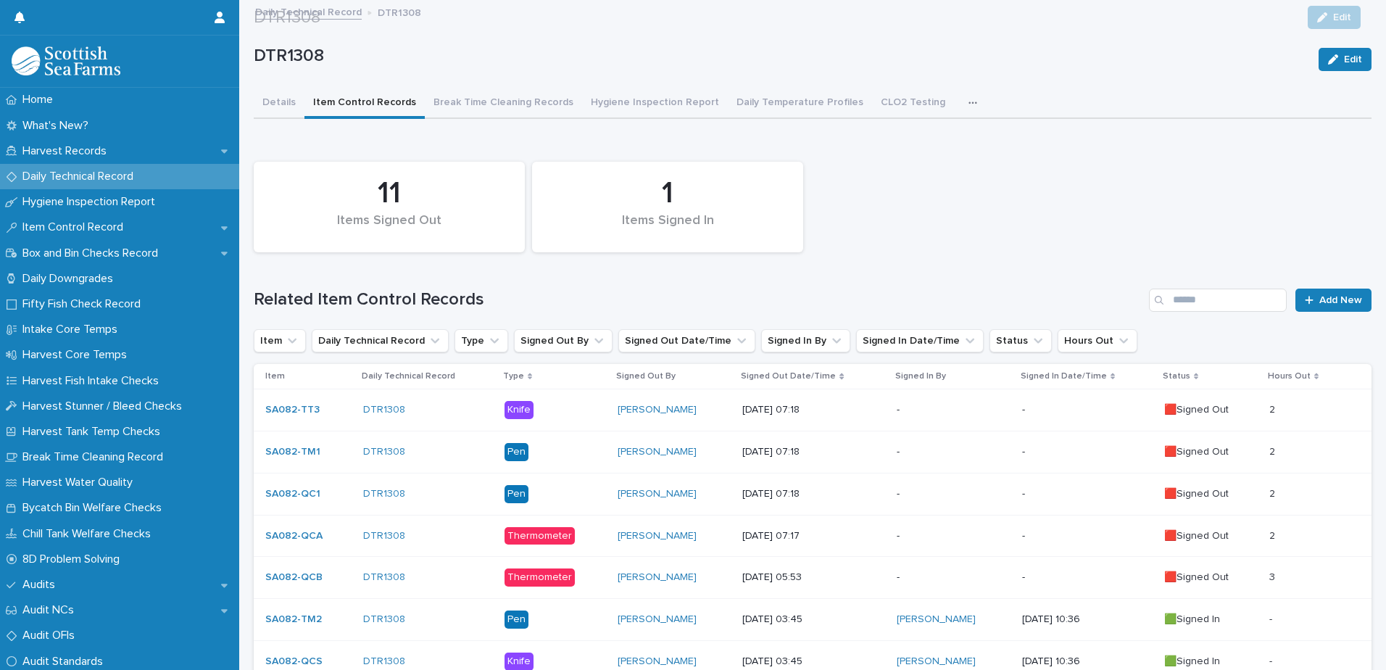
scroll to position [357, 0]
